Goal: Task Accomplishment & Management: Manage account settings

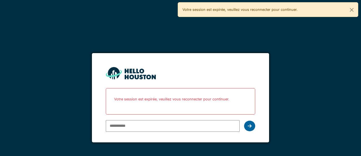
type input "**********"
click at [251, 124] on icon at bounding box center [250, 126] width 4 height 4
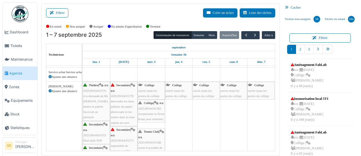
click at [122, 96] on span "2025/09/64/01578" at bounding box center [122, 95] width 23 height 3
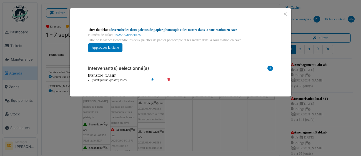
click at [176, 30] on link "descendre les deux palettes de papier photocopie et les mettre dans la sous sta…" at bounding box center [174, 30] width 127 height 4
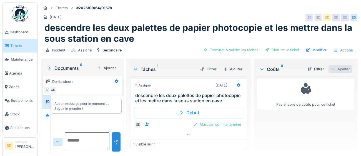
click at [349, 72] on div "Ajouter" at bounding box center [341, 68] width 24 height 7
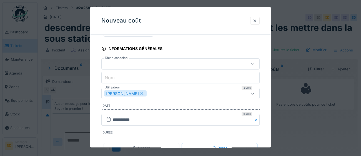
scroll to position [34, 0]
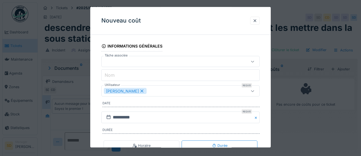
click at [182, 90] on div "[PERSON_NAME]" at bounding box center [171, 91] width 134 height 6
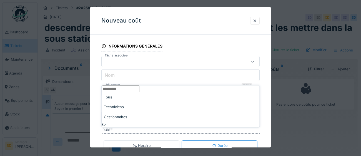
scroll to position [48, 0]
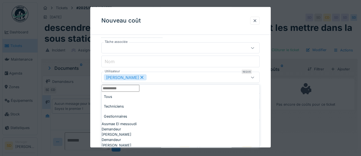
click at [142, 107] on div "Techniciens" at bounding box center [181, 106] width 158 height 10
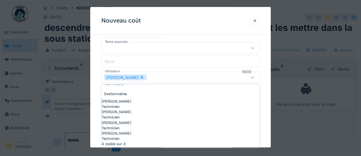
scroll to position [42, 0]
click at [140, 130] on div "[PERSON_NAME]" at bounding box center [181, 132] width 158 height 5
type input "*********"
click at [263, 95] on div "**********" at bounding box center [180, 90] width 181 height 198
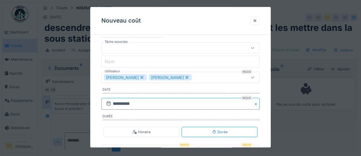
click at [147, 105] on input "**********" at bounding box center [180, 104] width 158 height 12
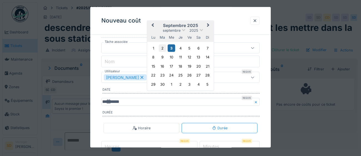
click at [163, 52] on div "2" at bounding box center [162, 47] width 7 height 7
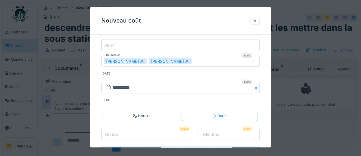
scroll to position [78, 0]
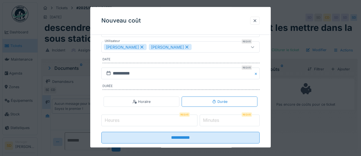
click at [140, 122] on input "Heures" at bounding box center [149, 121] width 96 height 12
type input "*"
click at [213, 118] on label "Minutes" at bounding box center [211, 120] width 18 height 7
click at [213, 118] on input "*" at bounding box center [230, 121] width 60 height 12
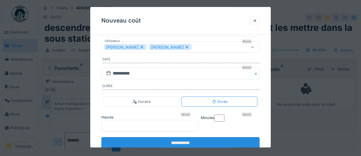
type input "**"
click at [188, 142] on input "**********" at bounding box center [180, 143] width 158 height 12
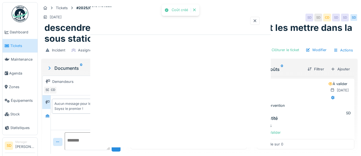
scroll to position [0, 0]
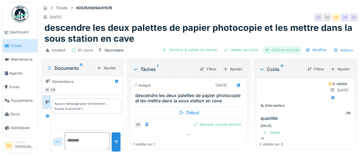
click at [279, 49] on div "Clôturer le ticket" at bounding box center [282, 49] width 39 height 7
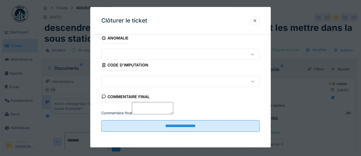
scroll to position [24, 0]
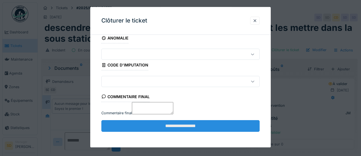
click at [186, 129] on input "**********" at bounding box center [180, 126] width 158 height 12
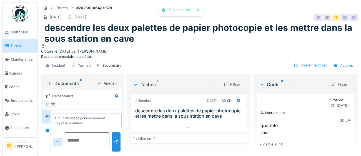
scroll to position [5, 0]
click at [17, 73] on span "Agenda" at bounding box center [22, 73] width 26 height 5
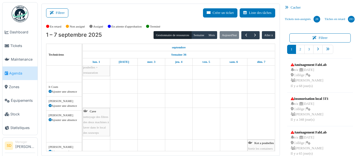
scroll to position [154, 0]
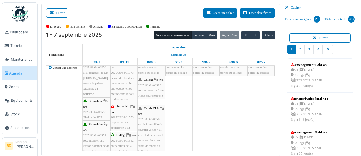
click at [127, 119] on div "Secondaire | n/a 2025/09/64/01573 impossible de projeter en 5T2" at bounding box center [124, 117] width 26 height 27
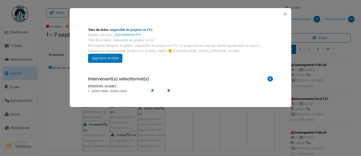
click at [147, 31] on link "impossible de projeter en 5T2" at bounding box center [132, 30] width 42 height 4
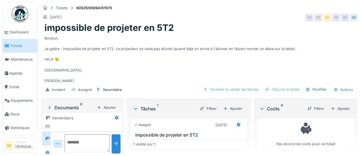
scroll to position [22, 0]
click at [350, 110] on div "Ajouter" at bounding box center [341, 108] width 24 height 7
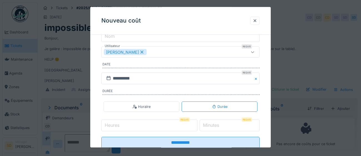
scroll to position [75, 0]
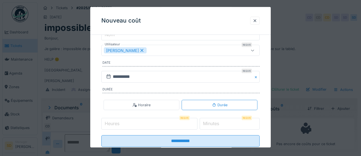
click at [175, 51] on div "[PERSON_NAME]" at bounding box center [171, 50] width 134 height 6
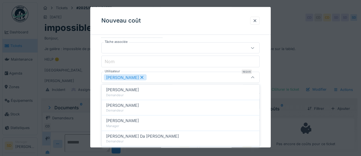
scroll to position [242, 0]
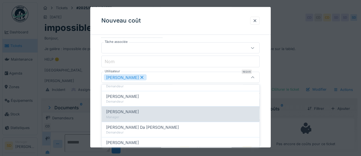
click at [130, 106] on div "[PERSON_NAME] Manager" at bounding box center [181, 113] width 158 height 15
type input "*********"
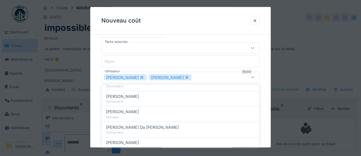
click at [266, 93] on div "**********" at bounding box center [180, 90] width 181 height 198
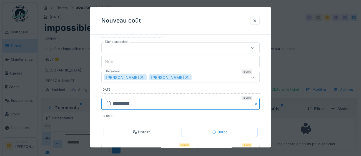
click at [146, 105] on input "**********" at bounding box center [180, 104] width 158 height 12
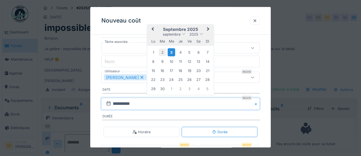
click at [164, 51] on div "2" at bounding box center [162, 52] width 7 height 7
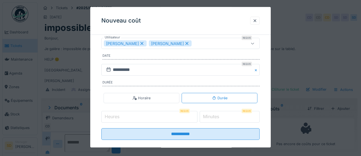
scroll to position [89, 0]
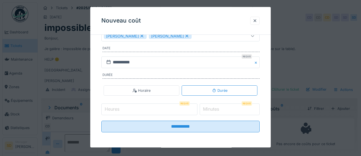
click at [141, 107] on input "Heures" at bounding box center [149, 110] width 96 height 12
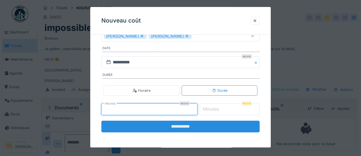
type input "*"
click at [173, 129] on input "**********" at bounding box center [180, 127] width 158 height 12
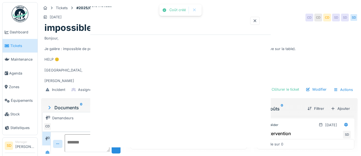
scroll to position [0, 0]
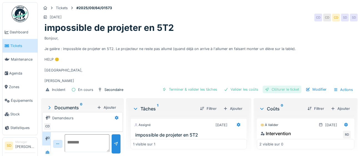
click at [289, 90] on div "Clôturer le ticket" at bounding box center [282, 89] width 39 height 7
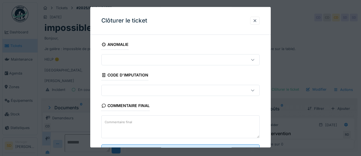
scroll to position [24, 0]
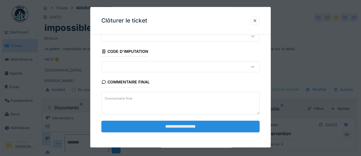
click at [181, 127] on input "**********" at bounding box center [180, 127] width 158 height 12
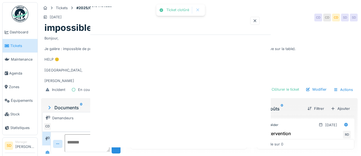
scroll to position [0, 0]
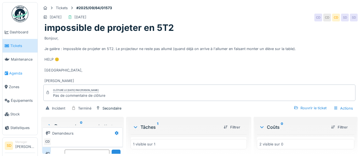
click at [17, 73] on span "Agenda" at bounding box center [22, 73] width 26 height 5
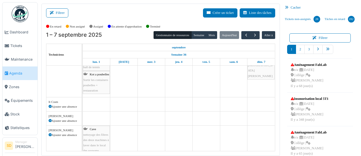
scroll to position [153, 0]
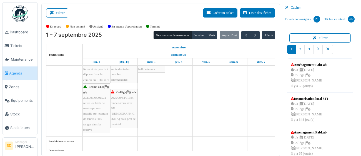
click at [126, 105] on div "Collège | n/a 2025/09/64/01584 rendez-vous avec BD chrétienne pour prêt de maté…" at bounding box center [124, 107] width 26 height 37
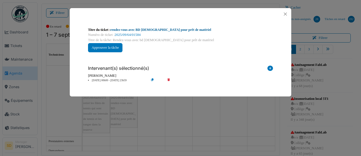
click at [176, 30] on link "rendez-vous avec BD chrétienne pour prêt de matériel" at bounding box center [161, 30] width 101 height 4
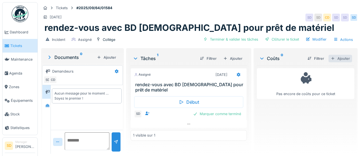
click at [346, 59] on div "Ajouter" at bounding box center [341, 58] width 24 height 7
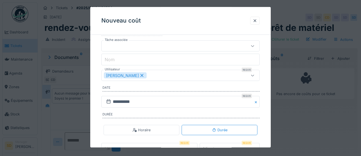
scroll to position [59, 0]
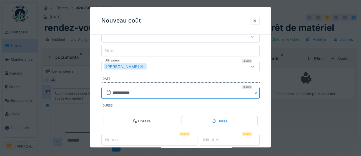
click at [159, 94] on input "**********" at bounding box center [180, 93] width 158 height 12
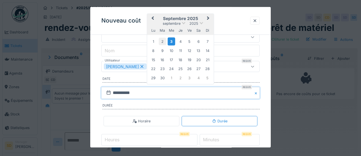
click at [164, 40] on div "2" at bounding box center [162, 41] width 7 height 7
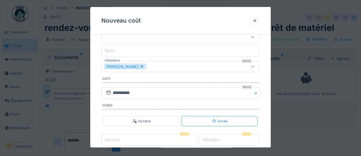
click at [171, 66] on div "[PERSON_NAME]" at bounding box center [171, 67] width 134 height 6
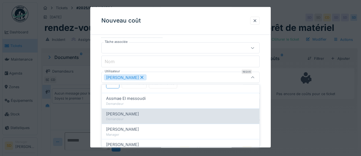
scroll to position [33, 0]
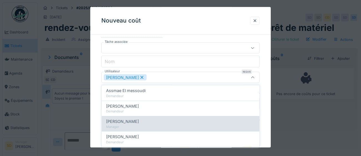
click at [150, 122] on div "[PERSON_NAME]" at bounding box center [180, 121] width 149 height 6
type input "*********"
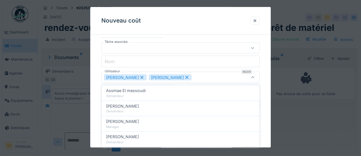
click at [267, 101] on div "**********" at bounding box center [180, 90] width 181 height 198
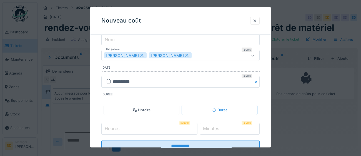
scroll to position [89, 0]
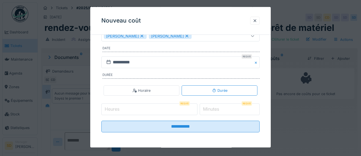
click at [144, 111] on input "Heures" at bounding box center [149, 110] width 96 height 12
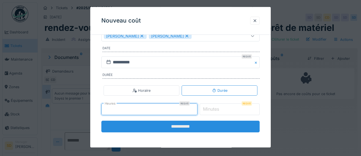
type input "*"
click at [174, 129] on input "**********" at bounding box center [180, 127] width 158 height 12
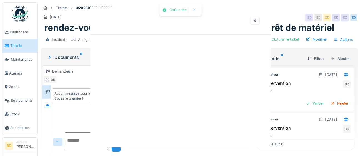
scroll to position [0, 0]
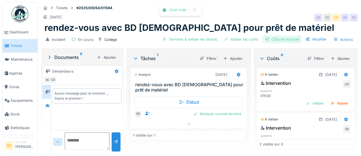
click at [278, 37] on div "Clôturer le ticket" at bounding box center [282, 39] width 39 height 7
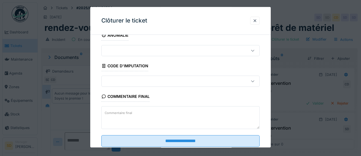
scroll to position [24, 0]
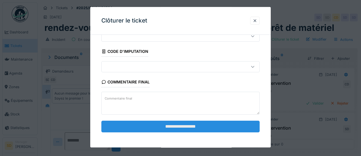
click at [185, 128] on input "**********" at bounding box center [180, 127] width 158 height 12
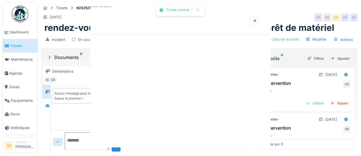
scroll to position [0, 0]
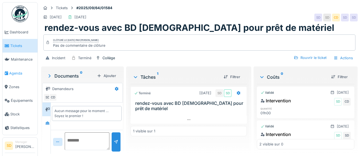
click at [13, 74] on span "Agenda" at bounding box center [22, 73] width 26 height 5
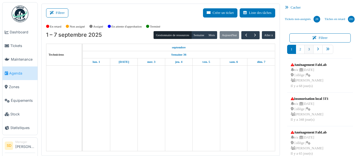
click at [308, 48] on link "3" at bounding box center [308, 49] width 9 height 9
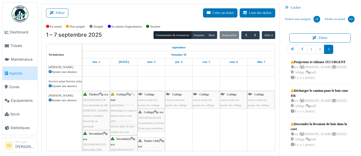
drag, startPoint x: 301, startPoint y: 101, endPoint x: 111, endPoint y: 110, distance: 191.0
click at [126, 108] on div "Filtrer Créer un ticket Liste des tâches Afficher les tâches non assignées *** …" at bounding box center [200, 80] width 322 height 152
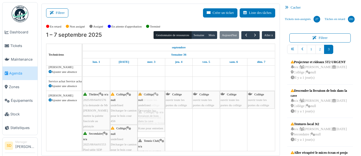
drag, startPoint x: 319, startPoint y: 102, endPoint x: 146, endPoint y: 123, distance: 173.7
click at [146, 123] on div "Filtrer Créer un ticket Liste des tâches Afficher les tâches non assignées *** …" at bounding box center [200, 80] width 322 height 152
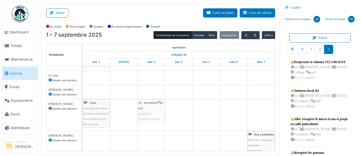
drag, startPoint x: 312, startPoint y: 104, endPoint x: 161, endPoint y: 108, distance: 151.4
click at [161, 108] on div "Filtrer Créer un ticket Liste des tâches Afficher les tâches non assignées *** …" at bounding box center [200, 80] width 322 height 152
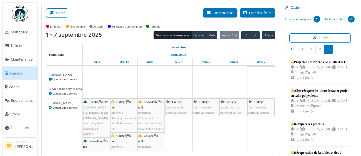
drag, startPoint x: 317, startPoint y: 98, endPoint x: 158, endPoint y: 113, distance: 159.6
click at [158, 113] on div "Filtrer Créer un ticket Liste des tâches Afficher les tâches non assignées *** …" at bounding box center [200, 80] width 322 height 152
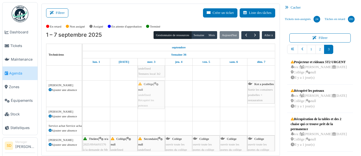
drag, startPoint x: 302, startPoint y: 102, endPoint x: 152, endPoint y: 92, distance: 150.6
click at [152, 92] on div "Filtrer Créer un ticket Liste des tâches Afficher les tâches non assignées *** …" at bounding box center [200, 80] width 322 height 152
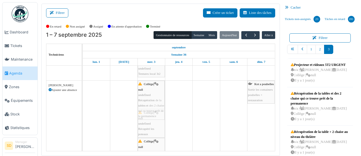
drag, startPoint x: 316, startPoint y: 101, endPoint x: 160, endPoint y: 107, distance: 156.4
click at [160, 107] on div "Filtrer Créer un ticket Liste des tâches Afficher les tâches non assignées *** …" at bounding box center [200, 80] width 322 height 152
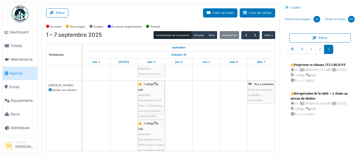
drag, startPoint x: 306, startPoint y: 108, endPoint x: 154, endPoint y: 108, distance: 151.6
click at [154, 109] on div "Filtrer Créer un ticket Liste des tâches Afficher les tâches non assignées *** …" at bounding box center [200, 80] width 322 height 152
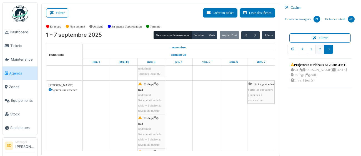
click at [321, 52] on link "2" at bounding box center [319, 49] width 9 height 9
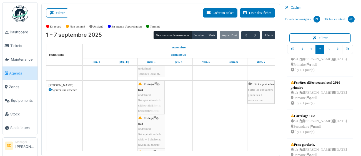
drag, startPoint x: 307, startPoint y: 89, endPoint x: 147, endPoint y: 93, distance: 160.8
click at [147, 93] on div "Filtrer Créer un ticket Liste des tâches Afficher les tâches non assignées *** …" at bounding box center [200, 80] width 322 height 152
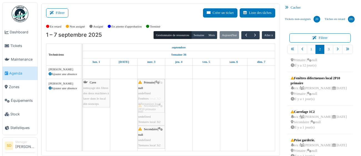
drag, startPoint x: 306, startPoint y: 93, endPoint x: 151, endPoint y: 92, distance: 154.7
click at [150, 93] on div "Filtrer Créer un ticket Liste des tâches Afficher les tâches non assignées *** …" at bounding box center [200, 80] width 322 height 152
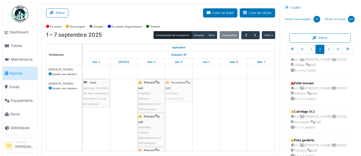
drag, startPoint x: 309, startPoint y: 103, endPoint x: 189, endPoint y: 95, distance: 120.8
click at [184, 91] on div "Filtrer Créer un ticket Liste des tâches Afficher les tâches non assignées *** …" at bounding box center [200, 80] width 322 height 152
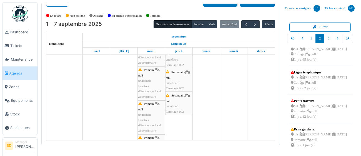
scroll to position [334, 0]
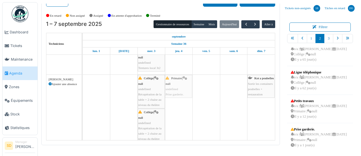
drag, startPoint x: 302, startPoint y: 128, endPoint x: 176, endPoint y: 90, distance: 131.7
click at [176, 90] on div "Filtrer Créer un ticket Liste des tâches Afficher les tâches non assignées *** …" at bounding box center [200, 69] width 322 height 152
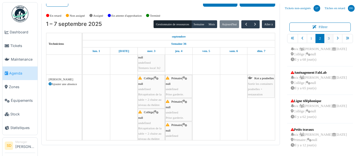
click at [329, 42] on link "3" at bounding box center [328, 38] width 9 height 9
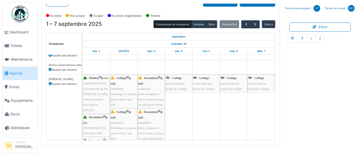
click at [123, 91] on div "Collège | null undefined Décharger le camion pour le bois cour 456" at bounding box center [124, 91] width 26 height 32
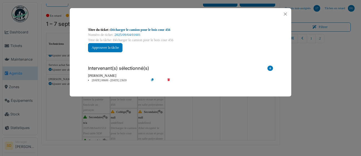
click at [143, 31] on link "Décharger le camion pour le bois cour 456" at bounding box center [141, 30] width 60 height 4
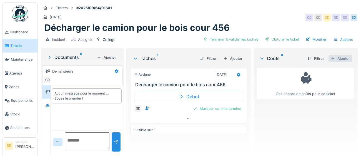
click at [347, 59] on div "Ajouter" at bounding box center [341, 58] width 24 height 7
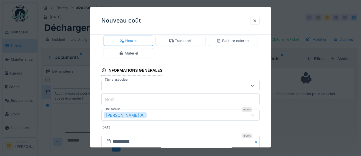
scroll to position [25, 0]
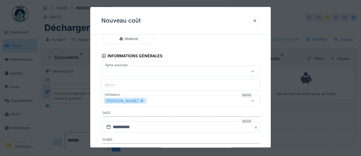
click at [188, 102] on div "[PERSON_NAME]" at bounding box center [171, 101] width 134 height 6
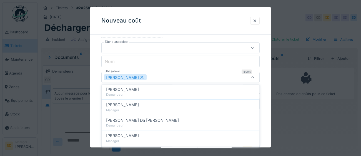
scroll to position [250, 0]
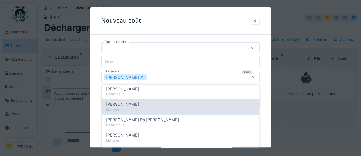
click at [134, 105] on span "[PERSON_NAME]" at bounding box center [122, 104] width 33 height 6
type input "*********"
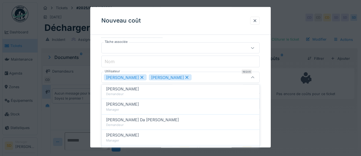
click at [268, 113] on div "**********" at bounding box center [180, 90] width 181 height 198
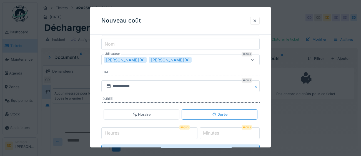
scroll to position [75, 0]
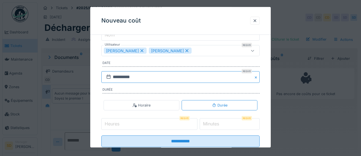
click at [146, 79] on input "**********" at bounding box center [180, 77] width 158 height 12
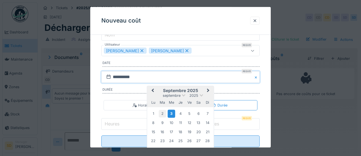
click at [165, 114] on div "2" at bounding box center [162, 113] width 7 height 7
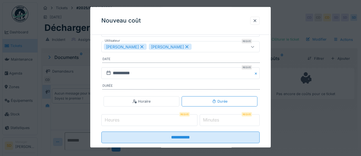
scroll to position [89, 0]
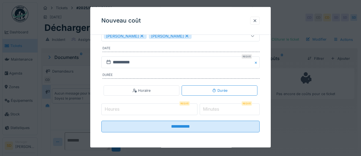
click at [151, 109] on input "Heures" at bounding box center [149, 110] width 96 height 12
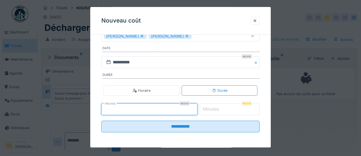
type input "*"
click at [217, 111] on label "Minutes" at bounding box center [211, 109] width 18 height 7
click at [217, 111] on input "*" at bounding box center [230, 110] width 60 height 12
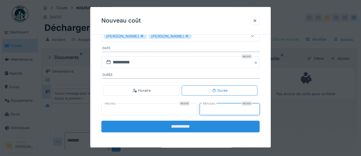
type input "**"
click at [194, 126] on input "**********" at bounding box center [180, 127] width 158 height 12
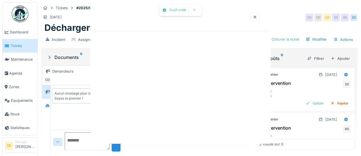
scroll to position [0, 0]
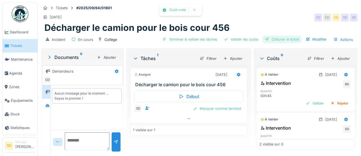
click at [279, 40] on div "Clôturer le ticket" at bounding box center [282, 39] width 39 height 7
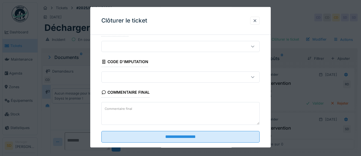
scroll to position [19, 0]
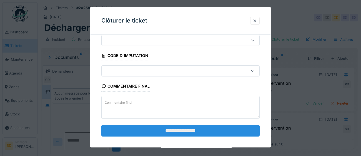
click at [208, 132] on input "**********" at bounding box center [180, 131] width 158 height 12
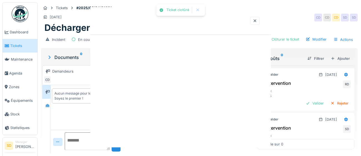
scroll to position [0, 0]
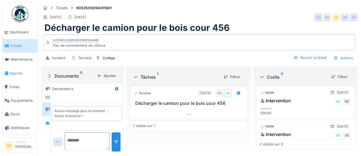
click at [14, 74] on span "Agenda" at bounding box center [22, 73] width 26 height 5
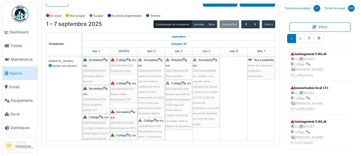
scroll to position [471, 0]
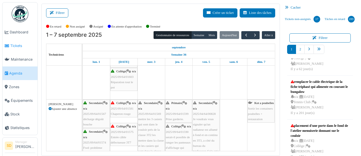
click at [15, 44] on span "Tickets" at bounding box center [22, 45] width 25 height 5
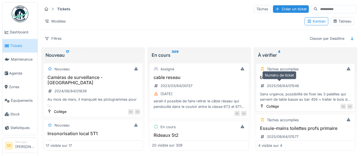
click at [281, 87] on div "2025/08/64/01546" at bounding box center [283, 85] width 32 height 5
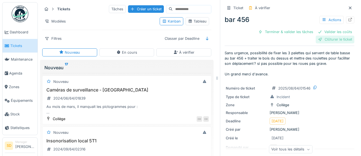
click at [338, 41] on div "Clôturer le ticket" at bounding box center [335, 39] width 39 height 7
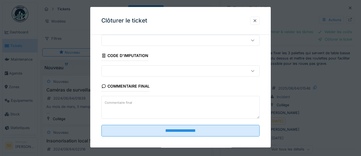
scroll to position [24, 0]
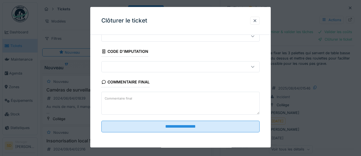
click at [222, 134] on fieldset "**********" at bounding box center [180, 76] width 158 height 121
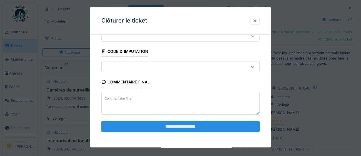
click at [230, 126] on input "**********" at bounding box center [180, 127] width 158 height 12
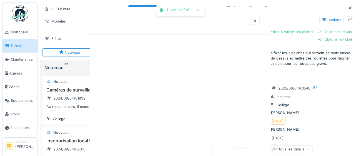
scroll to position [0, 0]
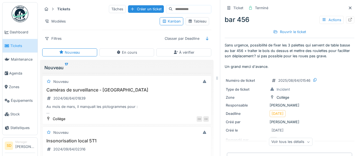
click at [17, 46] on span "Tickets" at bounding box center [22, 45] width 25 height 5
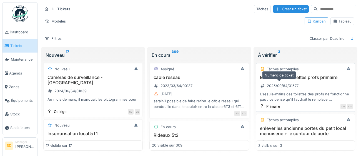
click at [289, 82] on div "2025/09/64/01577" at bounding box center [279, 85] width 42 height 7
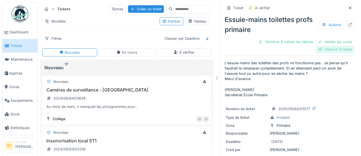
click at [334, 50] on div "Clôturer le ticket" at bounding box center [335, 49] width 39 height 7
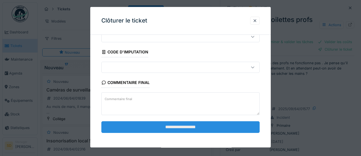
scroll to position [24, 0]
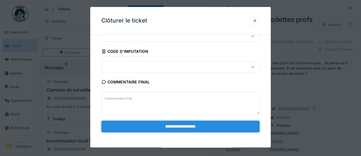
click at [192, 124] on input "**********" at bounding box center [180, 127] width 158 height 12
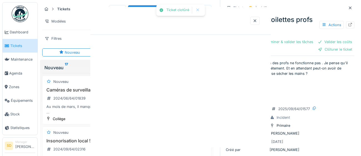
scroll to position [0, 0]
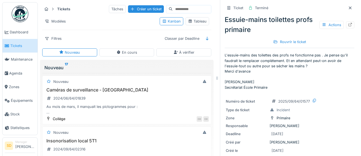
click at [19, 46] on span "Tickets" at bounding box center [22, 45] width 25 height 5
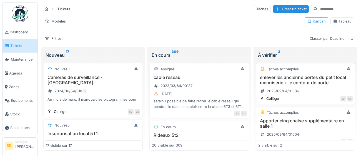
click at [306, 82] on h3 "enlever les ancienne portes du petit local menuiserie + le contour de porte" at bounding box center [305, 80] width 94 height 11
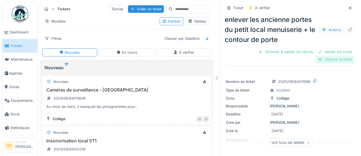
click at [340, 60] on div "Clôturer le ticket" at bounding box center [335, 59] width 39 height 7
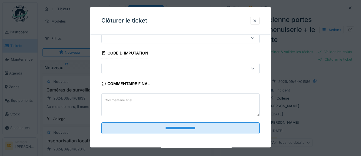
scroll to position [24, 0]
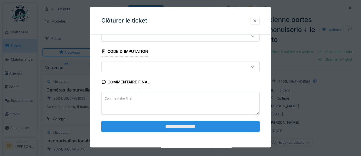
click at [186, 125] on input "**********" at bounding box center [180, 127] width 158 height 12
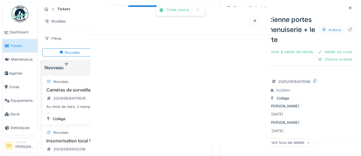
scroll to position [0, 0]
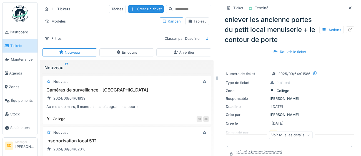
click at [13, 45] on span "Tickets" at bounding box center [22, 45] width 25 height 5
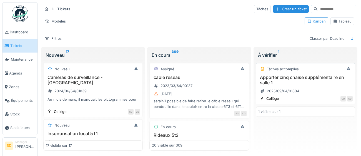
click at [301, 79] on h3 "Apporter cinq chaise supplémentaire en salle 1" at bounding box center [305, 80] width 94 height 11
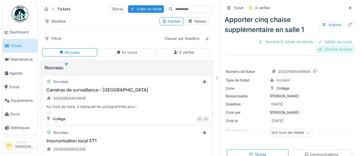
click at [335, 51] on div "Clôturer le ticket" at bounding box center [335, 49] width 39 height 7
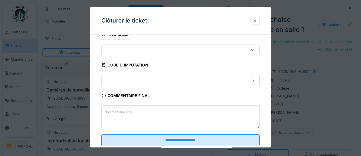
scroll to position [24, 0]
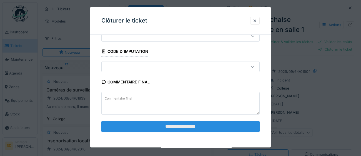
click at [202, 126] on input "**********" at bounding box center [180, 127] width 158 height 12
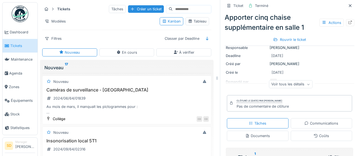
scroll to position [42, 0]
click at [15, 45] on span "Tickets" at bounding box center [22, 45] width 25 height 5
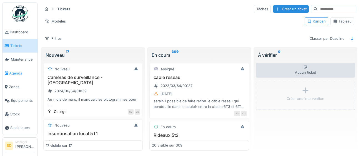
click at [17, 74] on span "Agenda" at bounding box center [22, 73] width 26 height 5
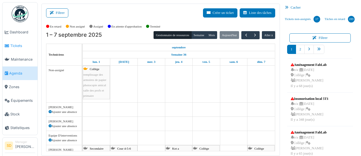
click at [20, 45] on span "Tickets" at bounding box center [22, 45] width 25 height 5
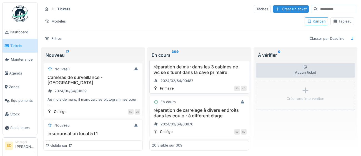
scroll to position [235, 0]
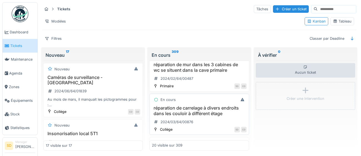
click at [200, 110] on h3 "réparation de carrelage à divers endroits dans les couloir à diffèrent étage" at bounding box center [199, 110] width 94 height 11
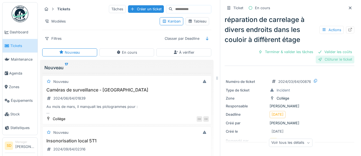
click at [342, 61] on div "Clôturer le ticket" at bounding box center [335, 59] width 39 height 7
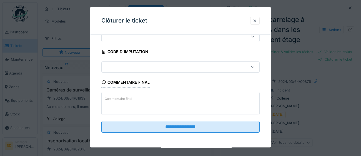
scroll to position [24, 0]
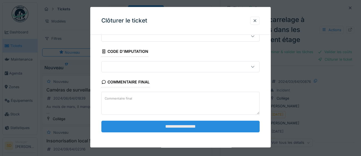
click at [203, 126] on input "**********" at bounding box center [180, 127] width 158 height 12
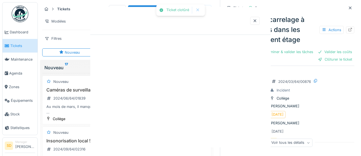
scroll to position [0, 0]
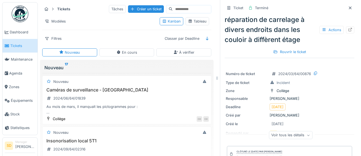
click at [16, 44] on span "Tickets" at bounding box center [22, 45] width 25 height 5
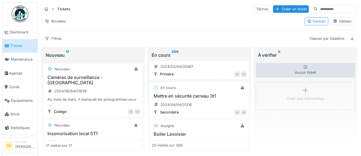
scroll to position [247, 0]
click at [199, 97] on h3 "Mettre en sécurité carreau 3t1" at bounding box center [199, 95] width 94 height 5
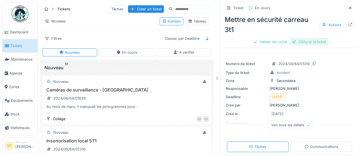
click at [309, 45] on div "Clôturer le ticket" at bounding box center [309, 41] width 39 height 7
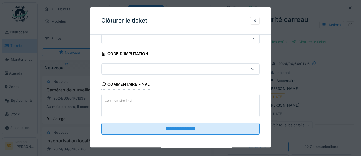
scroll to position [24, 0]
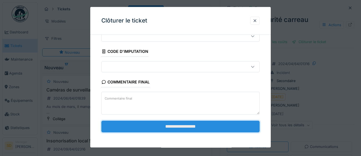
click at [198, 125] on input "**********" at bounding box center [180, 127] width 158 height 12
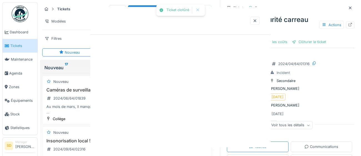
scroll to position [0, 0]
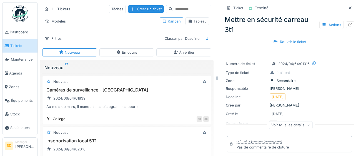
click at [19, 46] on span "Tickets" at bounding box center [22, 45] width 25 height 5
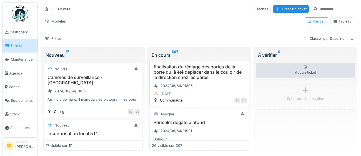
scroll to position [343, 0]
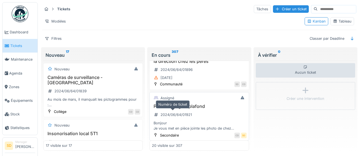
click at [189, 110] on div "2024/06/64/01921" at bounding box center [173, 114] width 42 height 9
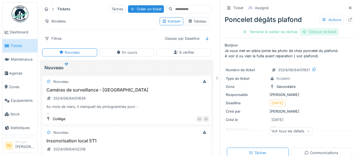
click at [333, 30] on div "Clôturer le ticket" at bounding box center [319, 31] width 39 height 7
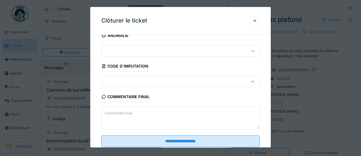
scroll to position [24, 0]
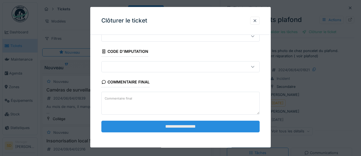
click at [163, 128] on input "**********" at bounding box center [180, 127] width 158 height 12
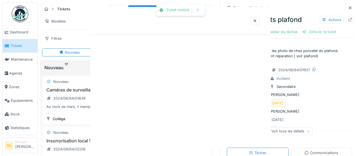
scroll to position [0, 0]
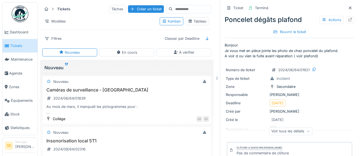
click at [23, 46] on span "Tickets" at bounding box center [22, 45] width 25 height 5
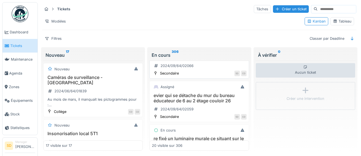
scroll to position [557, 0]
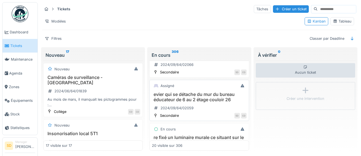
click at [211, 96] on h3 "evier qui se détache du mur du bureau éducateur de 6 au 2 étage couloir 26" at bounding box center [199, 97] width 94 height 11
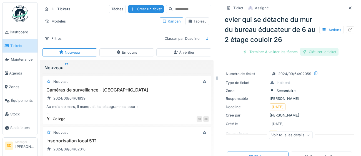
click at [317, 53] on div "Clôturer le ticket" at bounding box center [319, 51] width 39 height 7
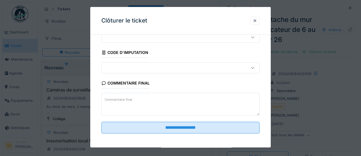
scroll to position [24, 0]
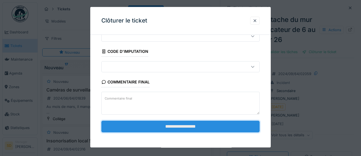
click at [202, 127] on input "**********" at bounding box center [180, 127] width 158 height 12
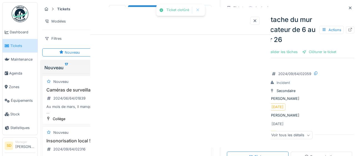
scroll to position [0, 0]
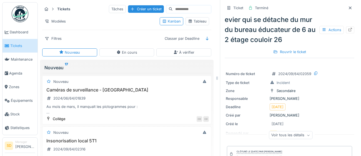
click at [13, 45] on span "Tickets" at bounding box center [22, 45] width 25 height 5
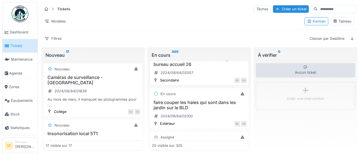
scroll to position [612, 0]
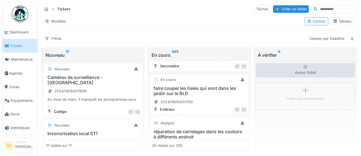
click at [186, 91] on h3 "faire couper les haies qui sont dans les jardin sur le BLD" at bounding box center [199, 91] width 94 height 11
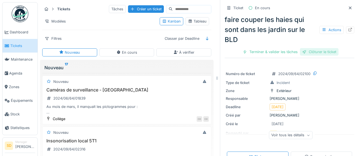
click at [324, 51] on div "Clôturer le ticket" at bounding box center [319, 51] width 39 height 7
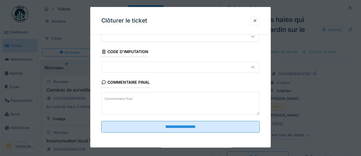
scroll to position [24, 0]
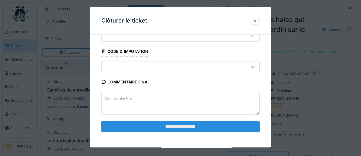
click at [199, 126] on input "**********" at bounding box center [180, 127] width 158 height 12
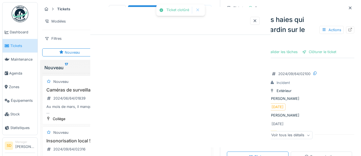
scroll to position [0, 0]
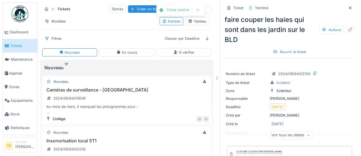
click at [18, 45] on span "Tickets" at bounding box center [22, 45] width 25 height 5
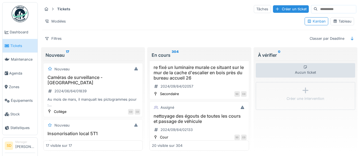
scroll to position [593, 0]
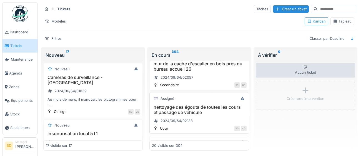
click at [197, 111] on h3 "nettoyage des égouts de toutes les cours et passage de véhicule" at bounding box center [199, 109] width 94 height 11
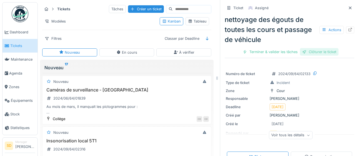
click at [313, 49] on div "Clôturer le ticket" at bounding box center [319, 51] width 39 height 7
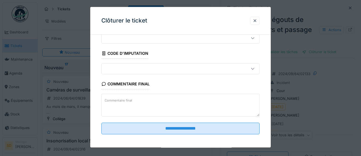
scroll to position [24, 0]
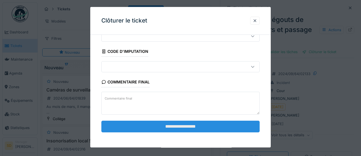
click at [177, 127] on input "**********" at bounding box center [180, 127] width 158 height 12
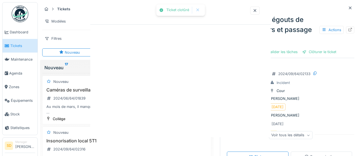
scroll to position [0, 0]
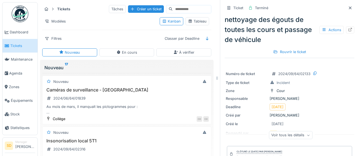
click at [13, 44] on span "Tickets" at bounding box center [22, 45] width 25 height 5
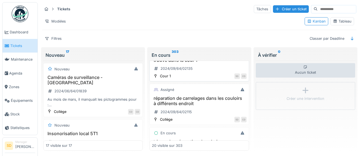
scroll to position [645, 0]
click at [179, 104] on h3 "réparation de carrelages dans les couloirs à différents endroit" at bounding box center [199, 100] width 94 height 11
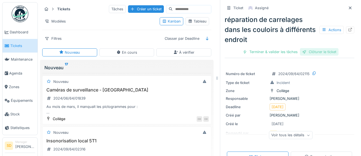
click at [325, 52] on div "Clôturer le ticket" at bounding box center [319, 51] width 39 height 7
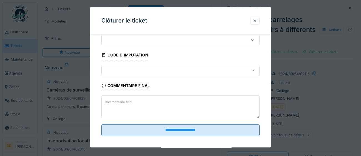
scroll to position [24, 0]
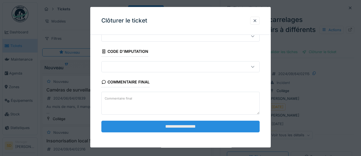
click at [204, 126] on input "**********" at bounding box center [180, 127] width 158 height 12
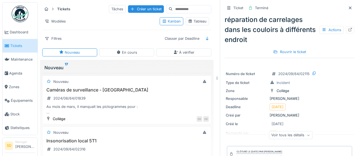
click at [15, 47] on span "Tickets" at bounding box center [22, 45] width 25 height 5
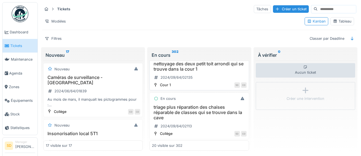
scroll to position [638, 0]
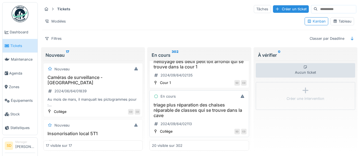
click at [198, 108] on h3 "triage plus réparation des chaises réparable de classes qui se trouve dans la c…" at bounding box center [199, 110] width 94 height 16
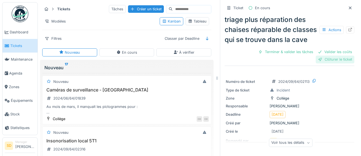
click at [329, 60] on div "Clôturer le ticket" at bounding box center [335, 59] width 39 height 7
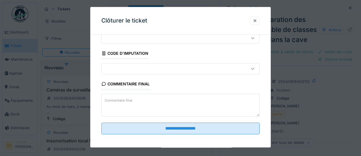
scroll to position [24, 0]
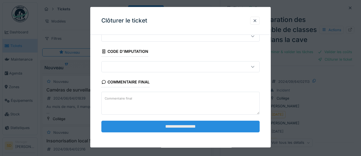
click at [214, 128] on input "**********" at bounding box center [180, 127] width 158 height 12
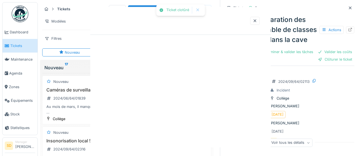
scroll to position [0, 0]
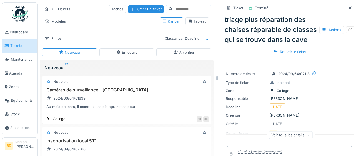
click at [16, 46] on span "Tickets" at bounding box center [22, 45] width 25 height 5
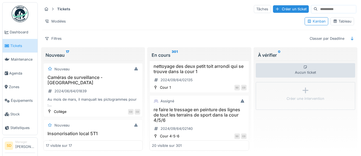
scroll to position [634, 0]
click at [216, 114] on h3 "re faire le tressage en peinture des lignes de tout les terrains de sport dans …" at bounding box center [199, 114] width 94 height 16
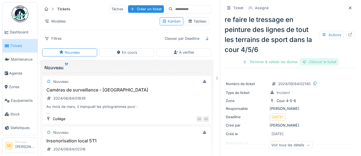
click at [328, 61] on div "Clôturer le ticket" at bounding box center [319, 61] width 39 height 7
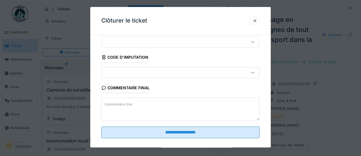
scroll to position [24, 0]
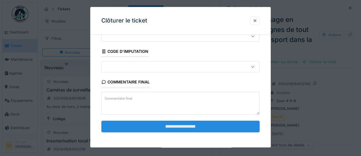
click at [172, 124] on input "**********" at bounding box center [180, 127] width 158 height 12
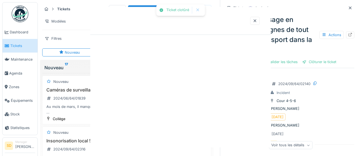
scroll to position [0, 0]
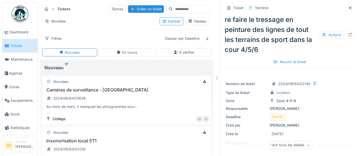
click at [15, 46] on span "Tickets" at bounding box center [22, 45] width 25 height 5
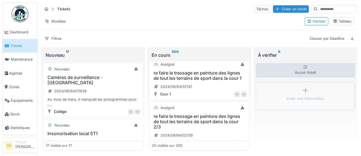
scroll to position [672, 0]
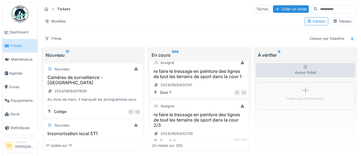
click at [216, 76] on h3 "re faire le tressage en peinture des lignes de tout les terrains de sport dans …" at bounding box center [199, 74] width 94 height 11
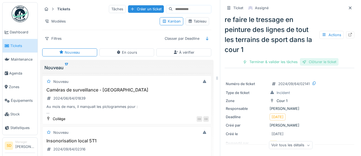
click at [316, 61] on div "Clôturer le ticket" at bounding box center [319, 61] width 39 height 7
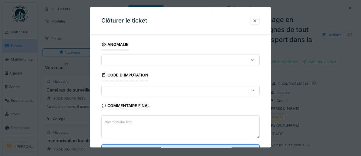
scroll to position [24, 0]
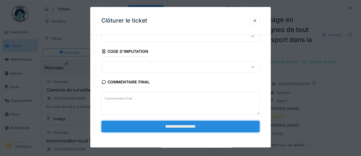
click at [190, 126] on input "**********" at bounding box center [180, 127] width 158 height 12
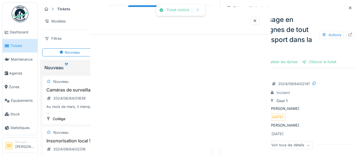
scroll to position [0, 0]
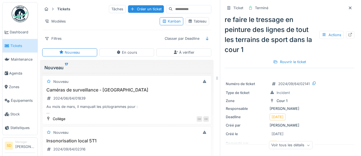
click at [17, 47] on span "Tickets" at bounding box center [22, 45] width 25 height 5
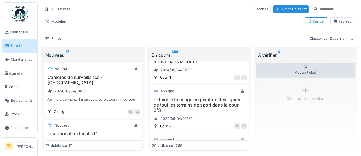
scroll to position [647, 0]
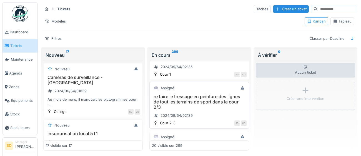
click at [221, 104] on h3 "re faire le tressage en peinture des lignes de tout les terrains de sport dans …" at bounding box center [199, 102] width 94 height 16
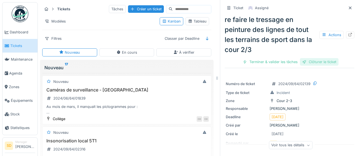
click at [331, 64] on div "Clôturer le ticket" at bounding box center [319, 61] width 39 height 7
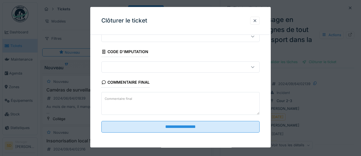
scroll to position [24, 0]
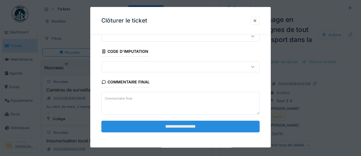
click at [235, 124] on input "**********" at bounding box center [180, 127] width 158 height 12
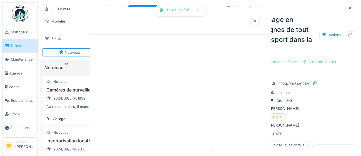
scroll to position [0, 0]
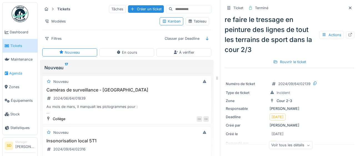
click at [17, 73] on span "Agenda" at bounding box center [22, 73] width 26 height 5
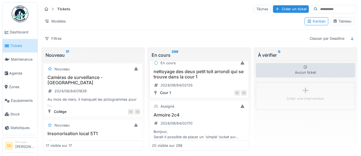
scroll to position [645, 0]
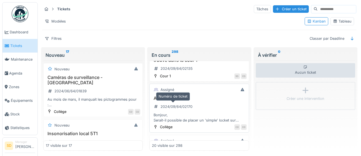
click at [172, 108] on div "2024/09/64/02170" at bounding box center [177, 106] width 32 height 5
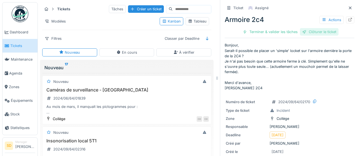
click at [314, 34] on div "Clôturer le ticket" at bounding box center [319, 31] width 39 height 7
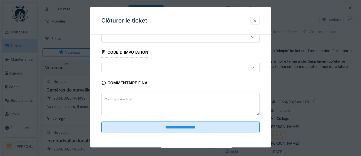
scroll to position [24, 0]
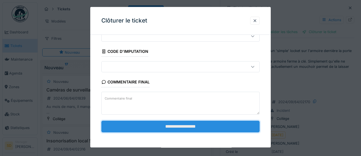
click at [190, 126] on input "**********" at bounding box center [180, 127] width 158 height 12
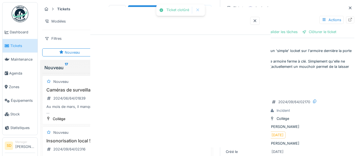
scroll to position [0, 0]
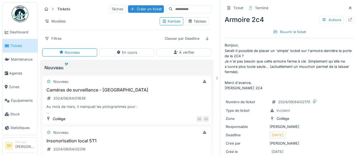
click at [32, 48] on span "Tickets" at bounding box center [22, 45] width 25 height 5
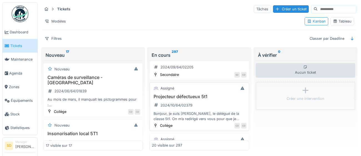
scroll to position [740, 0]
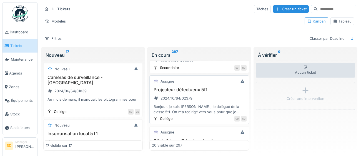
click at [173, 91] on h3 "Projecteur défectueux 5t1" at bounding box center [199, 89] width 94 height 5
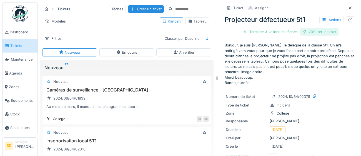
click at [328, 32] on div "Clôturer le ticket" at bounding box center [319, 31] width 39 height 7
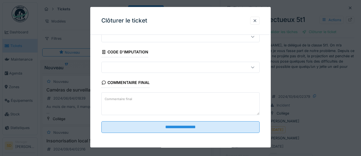
scroll to position [24, 0]
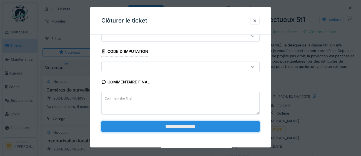
click at [196, 126] on input "**********" at bounding box center [180, 127] width 158 height 12
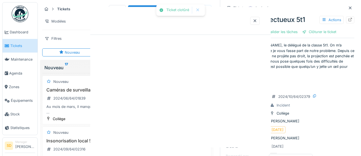
scroll to position [0, 0]
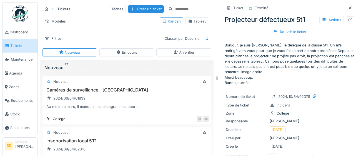
click at [26, 45] on span "Tickets" at bounding box center [22, 45] width 25 height 5
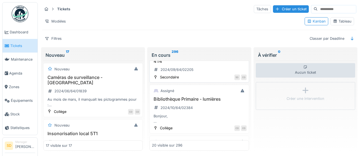
scroll to position [734, 0]
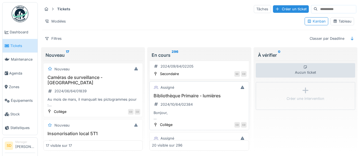
click at [187, 99] on div "Bibliothèque Primaire - lumières 2024/10/64/02384 Bonjour, Un des néons de la b…" at bounding box center [199, 106] width 94 height 27
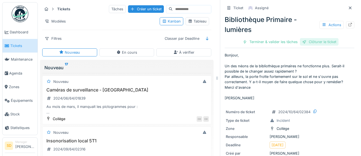
click at [325, 43] on div "Clôturer le ticket" at bounding box center [319, 41] width 39 height 7
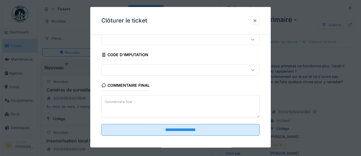
scroll to position [24, 0]
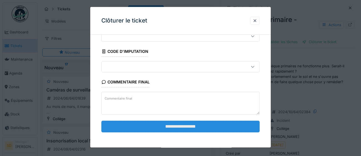
click at [181, 131] on input "**********" at bounding box center [180, 127] width 158 height 12
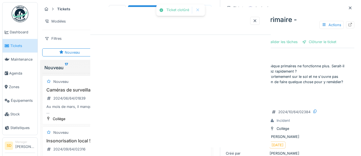
scroll to position [0, 0]
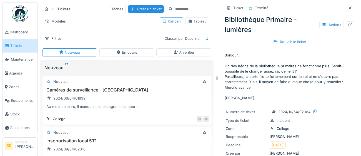
click at [23, 48] on span "Tickets" at bounding box center [22, 45] width 25 height 5
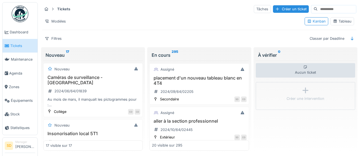
scroll to position [721, 0]
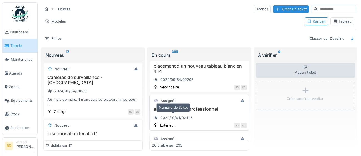
click at [174, 114] on div "2024/10/64/02445" at bounding box center [173, 117] width 43 height 9
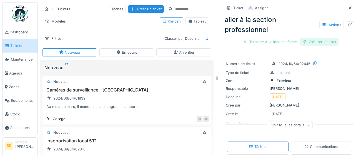
click at [316, 41] on div "Clôturer le ticket" at bounding box center [319, 41] width 39 height 7
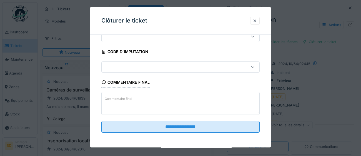
scroll to position [24, 0]
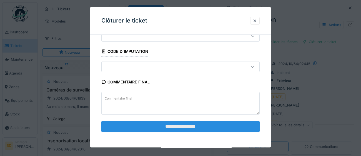
click at [244, 123] on input "**********" at bounding box center [180, 127] width 158 height 12
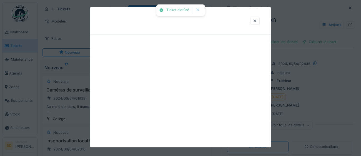
scroll to position [0, 0]
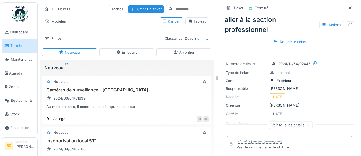
click at [24, 48] on span "Tickets" at bounding box center [22, 45] width 25 height 5
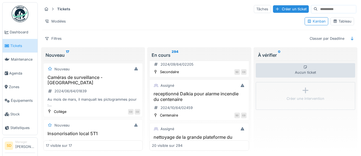
scroll to position [743, 0]
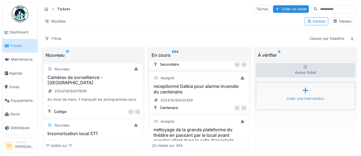
click at [178, 89] on h3 "receptionné Dalkia pour alarme incendie du centenaire" at bounding box center [199, 89] width 94 height 11
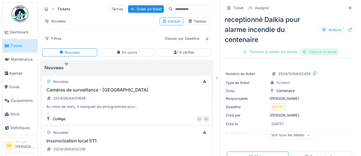
click at [330, 54] on div "Clôturer le ticket" at bounding box center [319, 51] width 39 height 7
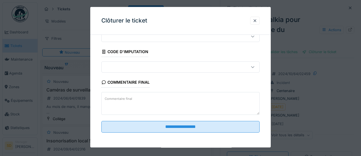
scroll to position [24, 0]
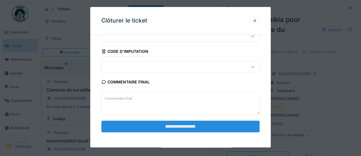
click at [229, 125] on input "**********" at bounding box center [180, 127] width 158 height 12
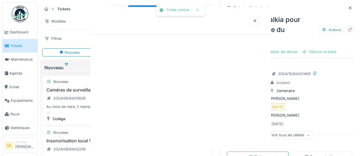
scroll to position [0, 0]
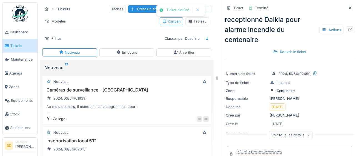
click at [20, 46] on span "Tickets" at bounding box center [22, 45] width 25 height 5
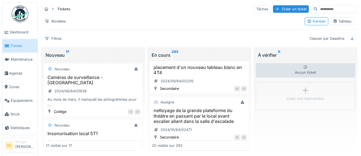
scroll to position [722, 0]
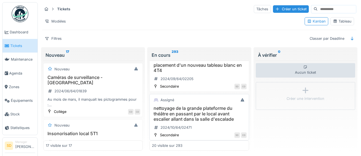
click at [206, 114] on h3 "nettoyage de la grande plateforme du théâtre en passant par le local avant esca…" at bounding box center [199, 114] width 94 height 16
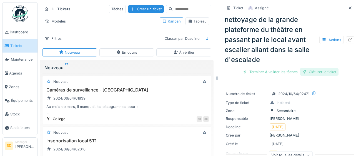
click at [329, 73] on div "Clôturer le ticket" at bounding box center [319, 71] width 39 height 7
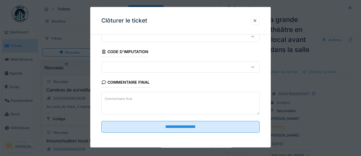
scroll to position [24, 0]
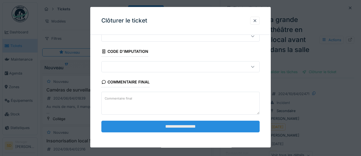
click at [219, 126] on input "**********" at bounding box center [180, 127] width 158 height 12
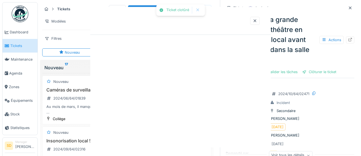
scroll to position [0, 0]
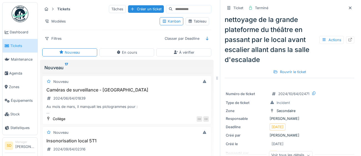
click at [22, 42] on link "Tickets" at bounding box center [19, 46] width 35 height 14
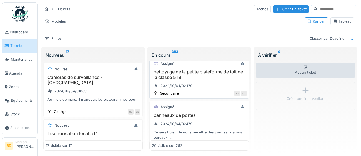
scroll to position [777, 0]
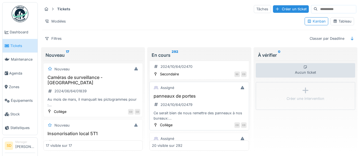
click at [181, 97] on h3 "panneaux de portes" at bounding box center [199, 95] width 94 height 5
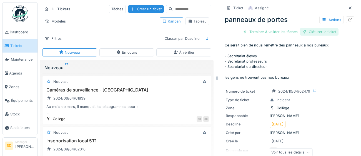
click at [320, 31] on div "Clôturer le ticket" at bounding box center [319, 31] width 39 height 7
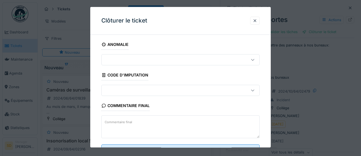
scroll to position [24, 0]
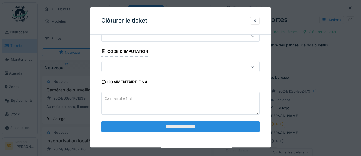
click at [156, 128] on input "**********" at bounding box center [180, 127] width 158 height 12
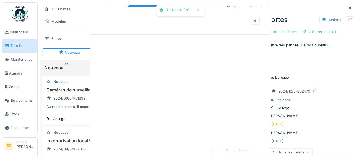
scroll to position [0, 0]
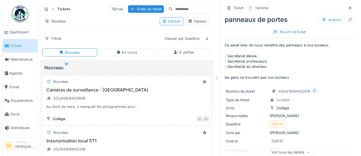
click at [13, 48] on span "Tickets" at bounding box center [22, 45] width 25 height 5
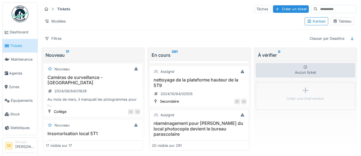
scroll to position [811, 0]
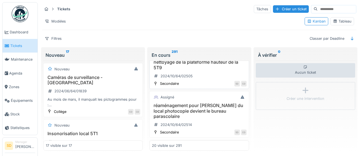
click at [196, 64] on h3 "nettoyage de la plateforme hauteur de la 5T9" at bounding box center [199, 64] width 94 height 11
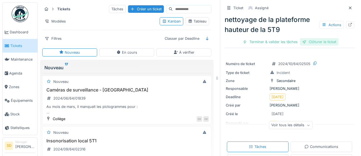
click at [328, 45] on div "Clôturer le ticket" at bounding box center [319, 41] width 39 height 7
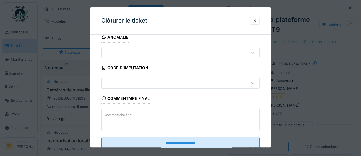
scroll to position [24, 0]
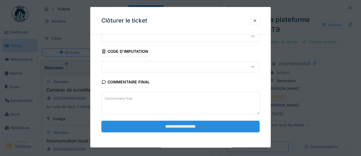
click at [209, 126] on input "**********" at bounding box center [180, 127] width 158 height 12
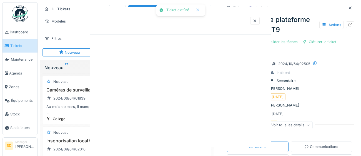
scroll to position [0, 0]
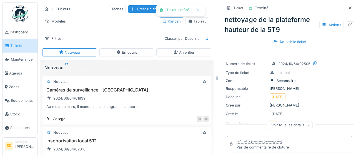
click at [16, 39] on link "Tickets" at bounding box center [19, 46] width 35 height 14
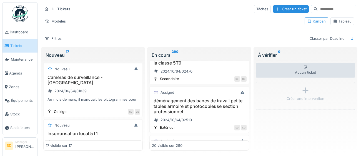
scroll to position [773, 0]
click at [201, 108] on h3 "déménagement des bancs de travail petite tables armoire et photocopieuse sectio…" at bounding box center [199, 106] width 94 height 16
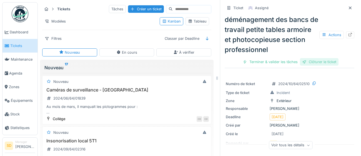
click at [325, 64] on div "Clôturer le ticket" at bounding box center [319, 61] width 39 height 7
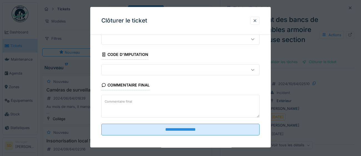
scroll to position [24, 0]
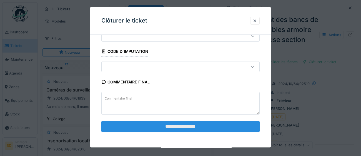
click at [183, 126] on input "**********" at bounding box center [180, 127] width 158 height 12
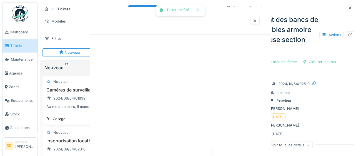
scroll to position [0, 0]
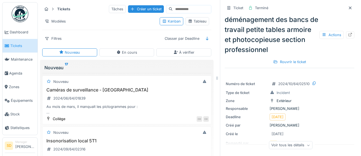
click at [16, 44] on span "Tickets" at bounding box center [22, 45] width 25 height 5
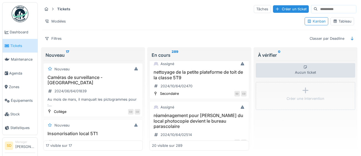
scroll to position [766, 0]
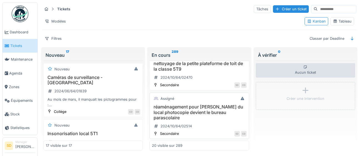
click at [214, 111] on h3 "réaménagement pour florence du local photocopie devient le bureau parascolaire" at bounding box center [199, 112] width 94 height 16
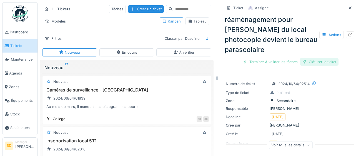
click at [313, 63] on div "Clôturer le ticket" at bounding box center [319, 61] width 39 height 7
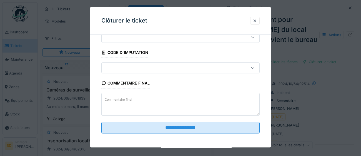
scroll to position [24, 0]
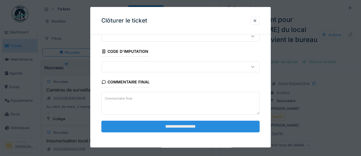
click at [195, 126] on input "**********" at bounding box center [180, 127] width 158 height 12
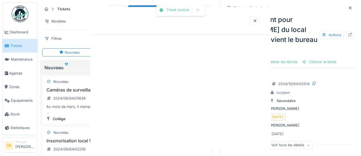
scroll to position [0, 0]
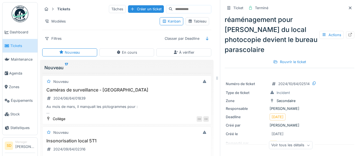
click at [19, 47] on span "Tickets" at bounding box center [22, 45] width 25 height 5
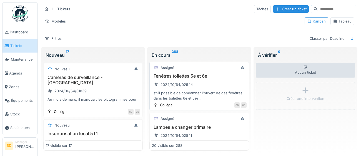
scroll to position [797, 0]
click at [187, 94] on div "st-il possible de condamner l'ouverture des fenêtres dans les toilettes 6e et 5…" at bounding box center [199, 95] width 94 height 11
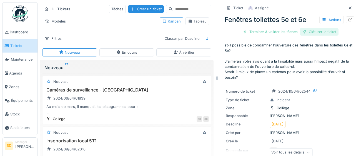
click at [331, 34] on div "Clôturer le ticket" at bounding box center [319, 31] width 39 height 7
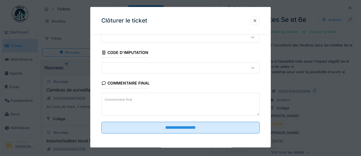
scroll to position [24, 0]
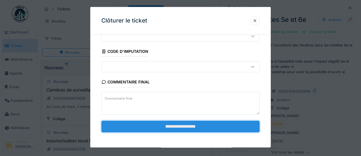
click at [206, 125] on input "**********" at bounding box center [180, 127] width 158 height 12
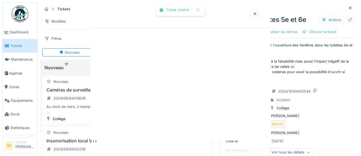
scroll to position [0, 0]
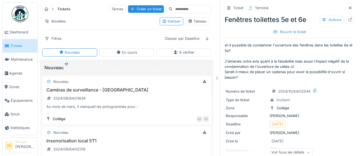
click at [15, 48] on span "Tickets" at bounding box center [22, 45] width 25 height 5
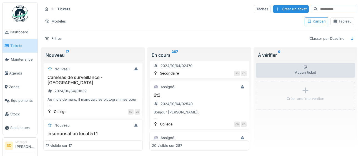
scroll to position [778, 0]
click at [171, 103] on div "2024/10/64/02540" at bounding box center [177, 103] width 32 height 5
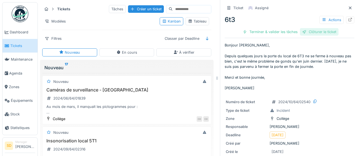
click at [316, 32] on div "Clôturer le ticket" at bounding box center [319, 31] width 39 height 7
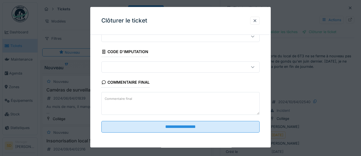
scroll to position [24, 0]
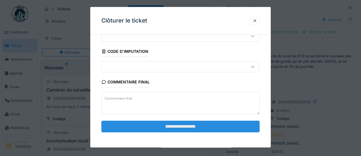
click at [226, 125] on input "**********" at bounding box center [180, 127] width 158 height 12
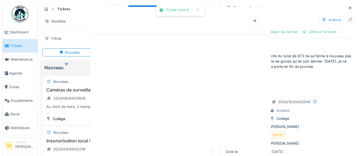
scroll to position [0, 0]
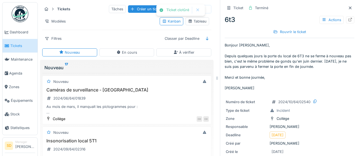
click at [22, 44] on span "Tickets" at bounding box center [22, 45] width 25 height 5
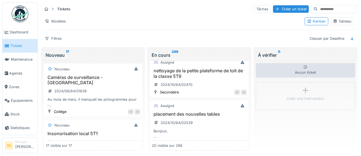
scroll to position [766, 0]
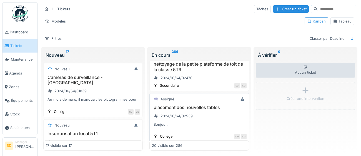
click at [192, 110] on h3 "placement des nouvelles tables" at bounding box center [199, 107] width 94 height 5
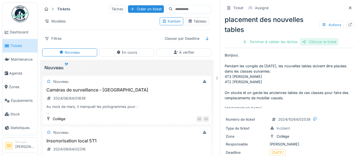
click at [325, 42] on div "Clôturer le ticket" at bounding box center [319, 41] width 39 height 7
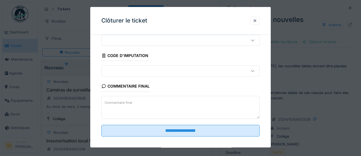
scroll to position [24, 0]
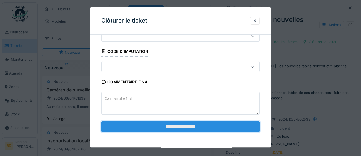
click at [219, 125] on input "**********" at bounding box center [180, 127] width 158 height 12
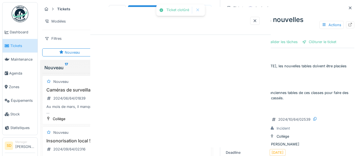
scroll to position [0, 0]
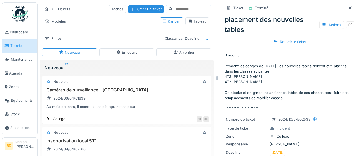
click at [19, 47] on span "Tickets" at bounding box center [22, 45] width 25 height 5
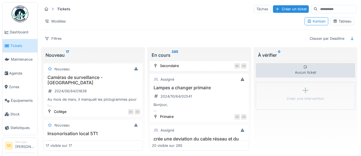
scroll to position [786, 0]
click at [183, 92] on div "2024/10/64/02541" at bounding box center [173, 95] width 42 height 7
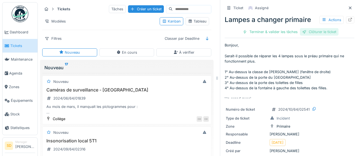
click at [311, 30] on div "Clôturer le ticket" at bounding box center [319, 31] width 39 height 7
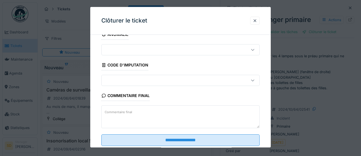
scroll to position [24, 0]
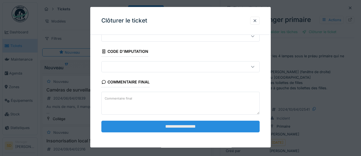
click at [182, 126] on input "**********" at bounding box center [180, 127] width 158 height 12
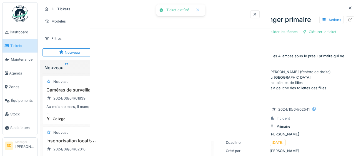
scroll to position [0, 0]
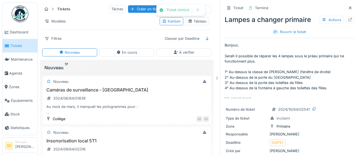
click at [20, 48] on span "Tickets" at bounding box center [22, 45] width 25 height 5
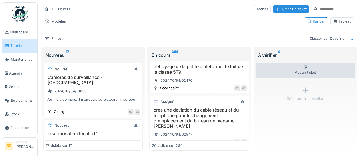
scroll to position [765, 0]
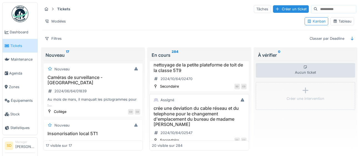
click at [216, 119] on h3 "crée une deviation du cable réseau et du telephone pour le changement d'emplace…" at bounding box center [199, 116] width 94 height 21
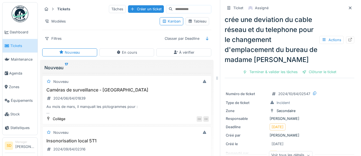
click at [321, 71] on div "Clôturer le ticket" at bounding box center [319, 71] width 39 height 7
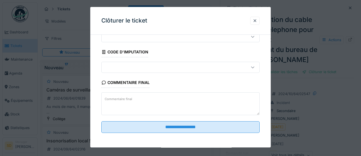
scroll to position [24, 0]
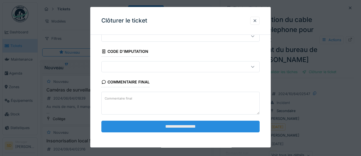
click at [223, 129] on input "**********" at bounding box center [180, 127] width 158 height 12
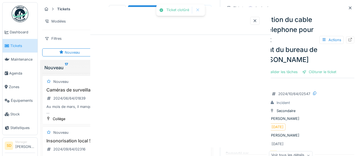
scroll to position [0, 0]
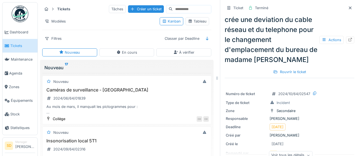
click at [18, 47] on span "Tickets" at bounding box center [22, 45] width 25 height 5
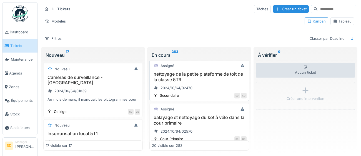
scroll to position [759, 0]
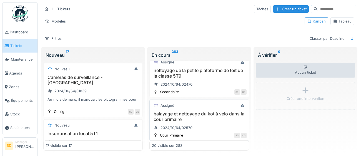
click at [203, 116] on h3 "balayage et nettoyage du kot à vélo dans la cour primaire" at bounding box center [199, 116] width 94 height 11
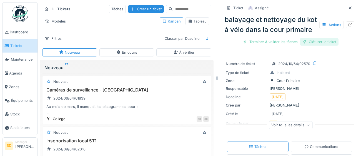
click at [319, 43] on div "Clôturer le ticket" at bounding box center [319, 41] width 39 height 7
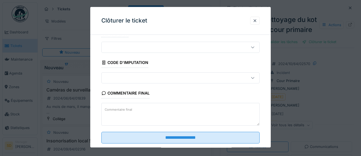
scroll to position [24, 0]
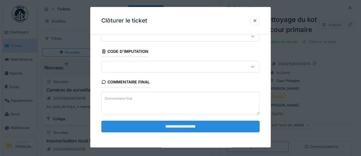
click at [234, 128] on input "**********" at bounding box center [180, 127] width 158 height 12
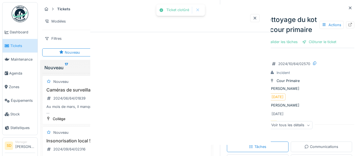
scroll to position [0, 0]
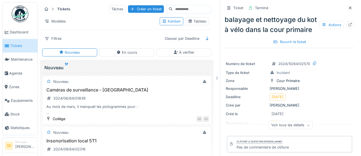
click at [11, 45] on span "Tickets" at bounding box center [22, 45] width 25 height 5
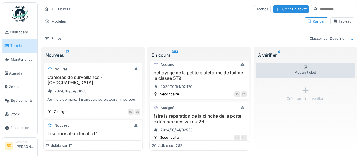
scroll to position [759, 0]
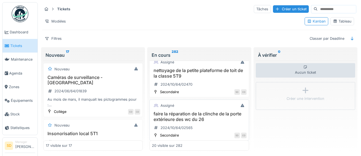
click at [196, 119] on h3 "faire la réparation de la clinche de la porte extérieure des wc du 26" at bounding box center [199, 116] width 94 height 11
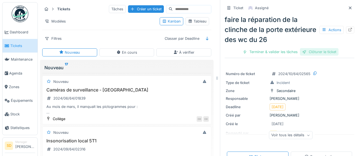
click at [329, 53] on div "Clôturer le ticket" at bounding box center [319, 51] width 39 height 7
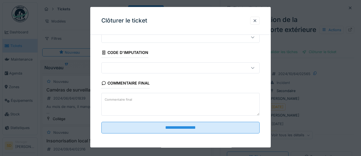
scroll to position [24, 0]
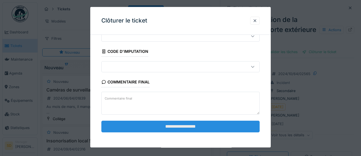
click at [225, 125] on input "**********" at bounding box center [180, 127] width 158 height 12
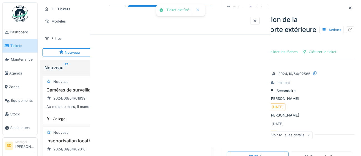
scroll to position [0, 0]
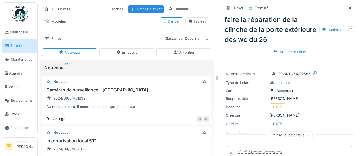
click at [19, 48] on span "Tickets" at bounding box center [22, 45] width 25 height 5
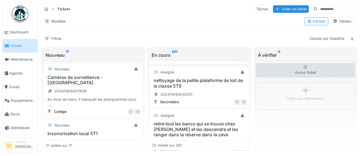
scroll to position [765, 0]
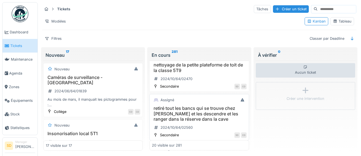
click at [186, 119] on h3 "retiré tout les bancs qui se trouve chez Ferdinand Lambert et les descendre et …" at bounding box center [199, 114] width 94 height 16
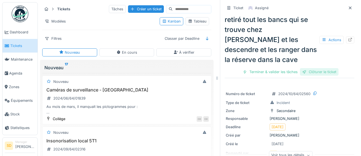
click at [318, 72] on div "Clôturer le ticket" at bounding box center [319, 71] width 39 height 7
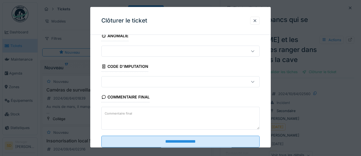
scroll to position [24, 0]
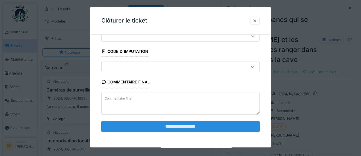
click at [193, 125] on input "**********" at bounding box center [180, 127] width 158 height 12
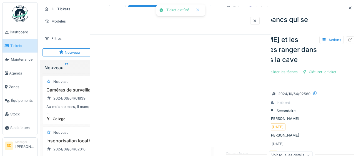
scroll to position [0, 0]
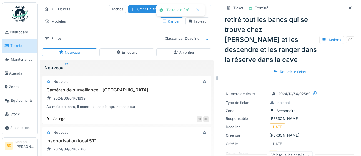
click at [11, 46] on span "Tickets" at bounding box center [22, 45] width 25 height 5
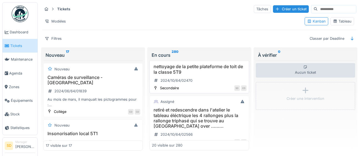
scroll to position [764, 0]
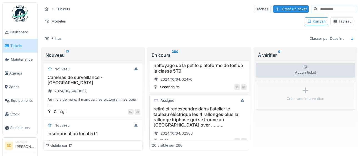
click at [192, 120] on h3 "retiré et redescendre dans l'atelier le tableau éléctrique les 4 rallonges plus…" at bounding box center [199, 116] width 94 height 21
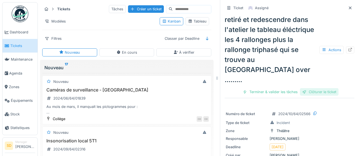
click at [332, 88] on div "Clôturer le ticket" at bounding box center [319, 91] width 39 height 7
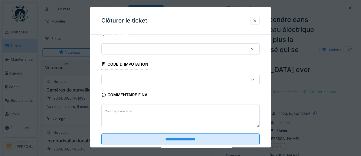
scroll to position [24, 0]
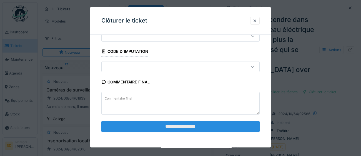
click at [180, 128] on input "**********" at bounding box center [180, 127] width 158 height 12
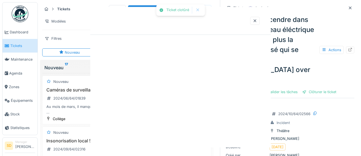
scroll to position [0, 0]
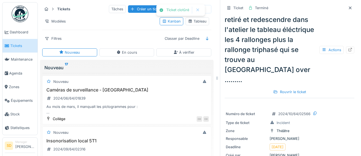
click at [15, 47] on span "Tickets" at bounding box center [22, 45] width 25 height 5
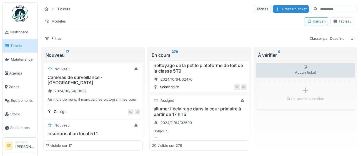
scroll to position [765, 0]
click at [207, 114] on h3 "allumer l'éclairage dans la cour primaire à partir de 17 h 15" at bounding box center [199, 111] width 94 height 11
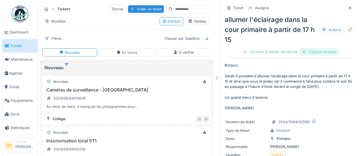
click at [314, 53] on div "Clôturer le ticket" at bounding box center [319, 51] width 39 height 7
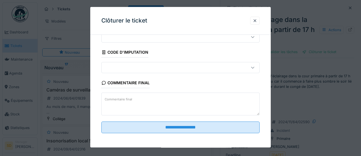
scroll to position [24, 0]
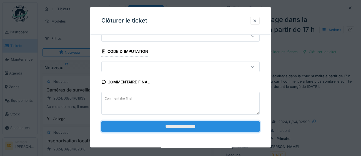
click at [202, 125] on input "**********" at bounding box center [180, 127] width 158 height 12
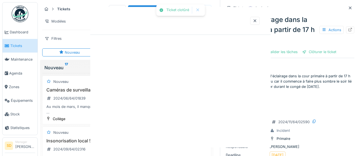
scroll to position [0, 0]
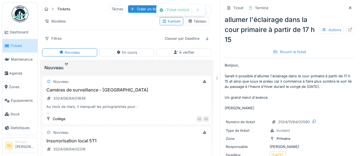
click at [16, 46] on span "Tickets" at bounding box center [22, 45] width 25 height 5
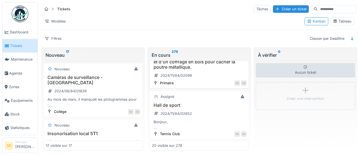
scroll to position [817, 0]
click at [168, 113] on div "2024/11/64/02652" at bounding box center [176, 112] width 31 height 5
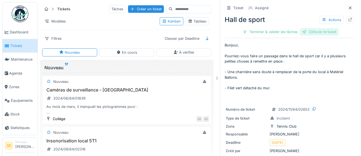
click at [321, 34] on div "Clôturer le ticket" at bounding box center [319, 31] width 39 height 7
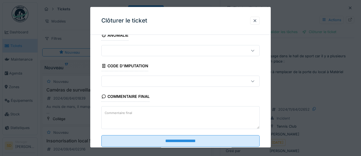
scroll to position [24, 0]
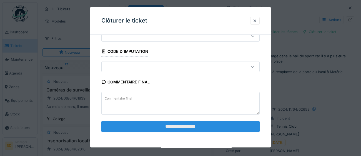
click at [216, 129] on input "**********" at bounding box center [180, 127] width 158 height 12
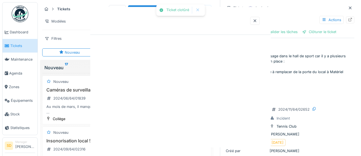
scroll to position [0, 0]
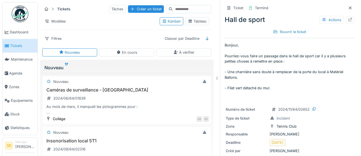
click at [22, 46] on span "Tickets" at bounding box center [22, 45] width 25 height 5
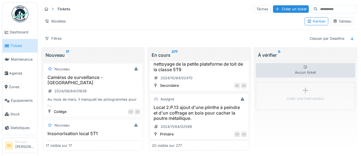
scroll to position [766, 0]
click at [198, 109] on h3 "Local 2.P.13 ajout d'une plinthe à peindre et d'un coffrage en bois pour cacher…" at bounding box center [199, 112] width 94 height 16
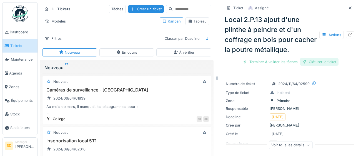
click at [318, 61] on div "Clôturer le ticket" at bounding box center [319, 61] width 39 height 7
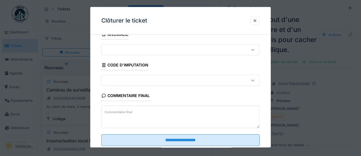
scroll to position [24, 0]
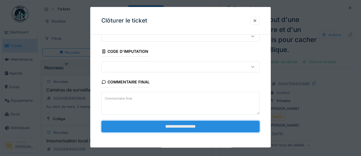
click at [212, 126] on input "**********" at bounding box center [180, 127] width 158 height 12
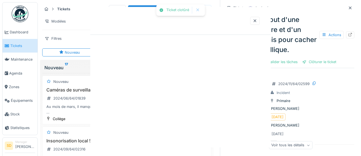
scroll to position [0, 0]
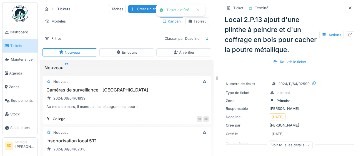
click at [16, 44] on span "Tickets" at bounding box center [22, 45] width 25 height 5
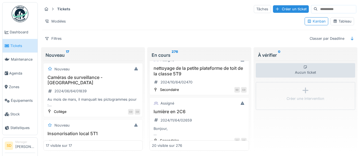
scroll to position [762, 0]
click at [178, 112] on h3 "lumière en 2C6" at bounding box center [199, 111] width 94 height 5
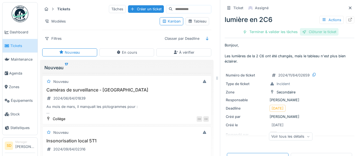
click at [327, 34] on div "Clôturer le ticket" at bounding box center [319, 31] width 39 height 7
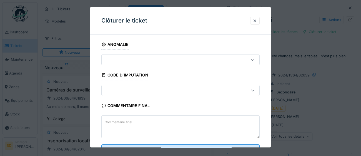
scroll to position [24, 0]
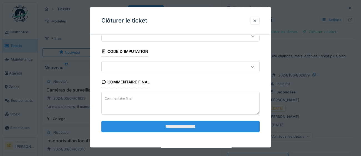
click at [206, 126] on input "**********" at bounding box center [180, 127] width 158 height 12
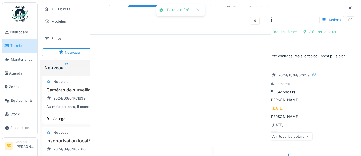
scroll to position [0, 0]
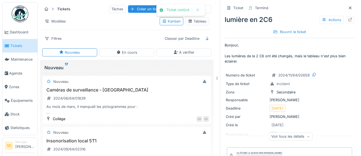
click at [22, 46] on span "Tickets" at bounding box center [22, 45] width 25 height 5
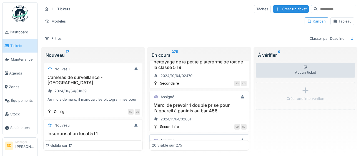
scroll to position [770, 0]
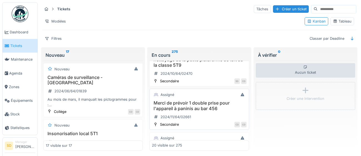
click at [207, 110] on h3 "Merci de prévoir 1 double prise pour l'appareil à paninis au bar 456" at bounding box center [199, 105] width 94 height 11
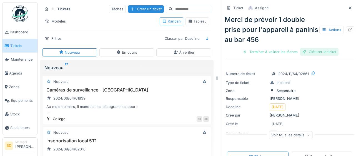
click at [307, 51] on div "Clôturer le ticket" at bounding box center [319, 51] width 39 height 7
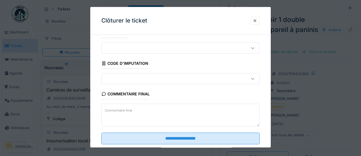
scroll to position [24, 0]
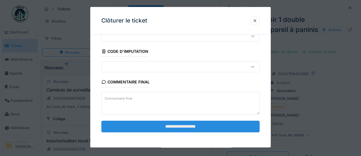
click at [237, 126] on input "**********" at bounding box center [180, 127] width 158 height 12
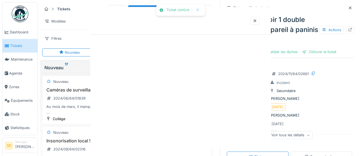
scroll to position [0, 0]
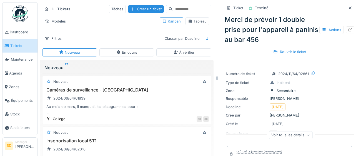
click at [18, 46] on span "Tickets" at bounding box center [22, 45] width 25 height 5
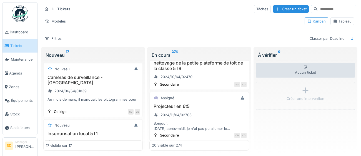
scroll to position [769, 0]
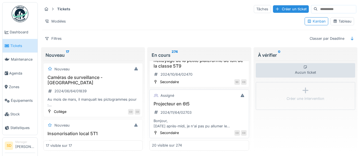
click at [176, 101] on h3 "Projecteur en 6t5" at bounding box center [199, 103] width 94 height 5
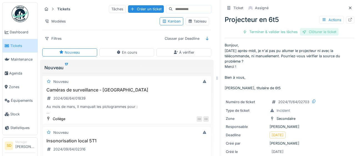
click at [322, 31] on div "Clôturer le ticket" at bounding box center [319, 31] width 39 height 7
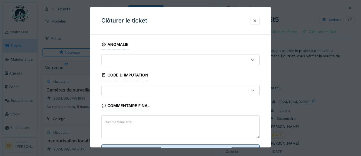
scroll to position [24, 0]
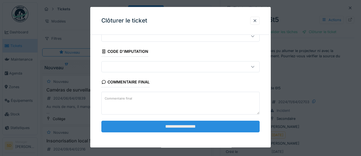
click at [192, 126] on input "**********" at bounding box center [180, 127] width 158 height 12
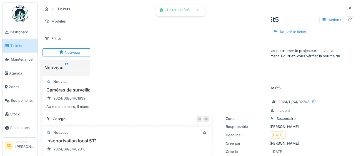
scroll to position [0, 0]
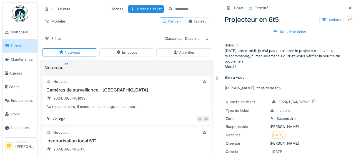
click at [19, 46] on span "Tickets" at bounding box center [22, 45] width 25 height 5
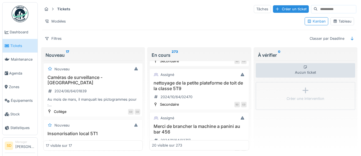
scroll to position [763, 0]
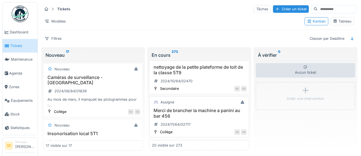
click at [178, 112] on h3 "Merci de brancher la machine a panini au bar 456" at bounding box center [199, 113] width 94 height 11
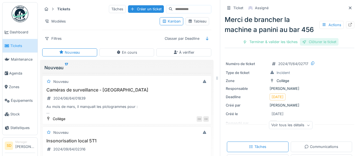
click at [334, 43] on div "Clôturer le ticket" at bounding box center [319, 41] width 39 height 7
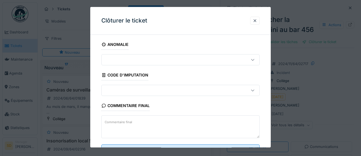
scroll to position [24, 0]
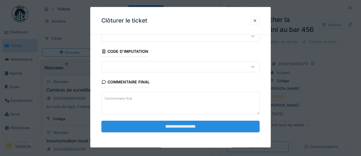
click at [192, 127] on input "**********" at bounding box center [180, 127] width 158 height 12
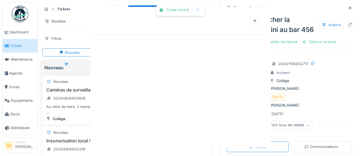
scroll to position [0, 0]
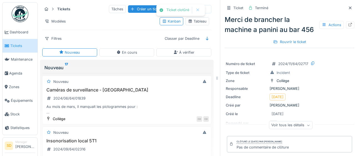
click at [12, 52] on link "Tickets" at bounding box center [19, 46] width 35 height 14
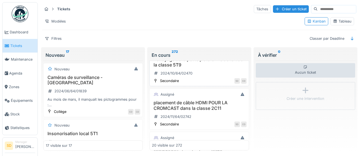
scroll to position [773, 0]
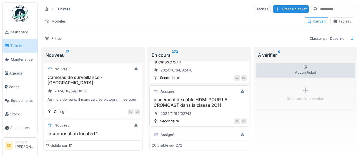
click at [196, 103] on h3 "placement de câble HDMI POUR LA CROMCAST dans la classe 2C11" at bounding box center [199, 102] width 94 height 11
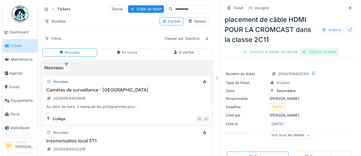
click at [333, 51] on div "Clôturer le ticket" at bounding box center [319, 51] width 39 height 7
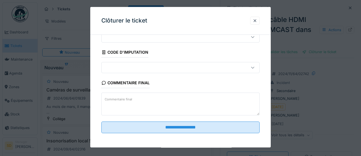
scroll to position [24, 0]
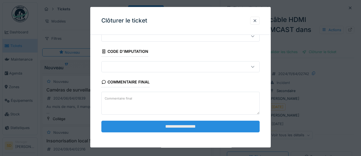
click at [204, 127] on input "**********" at bounding box center [180, 127] width 158 height 12
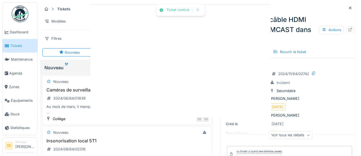
scroll to position [0, 0]
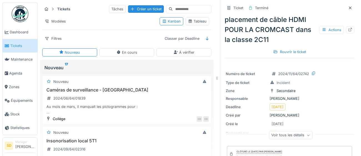
click at [18, 45] on span "Tickets" at bounding box center [22, 45] width 25 height 5
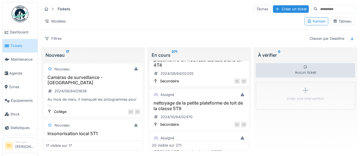
scroll to position [761, 0]
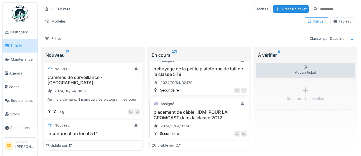
click at [212, 118] on h3 "placement de câble HDMI POUR LA CROMCAST dans la classe 2C12" at bounding box center [199, 114] width 94 height 11
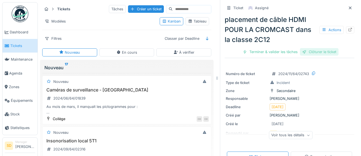
click at [320, 51] on div "Clôturer le ticket" at bounding box center [319, 51] width 39 height 7
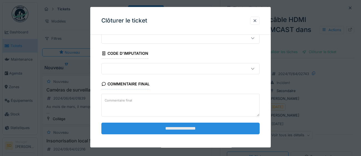
scroll to position [24, 0]
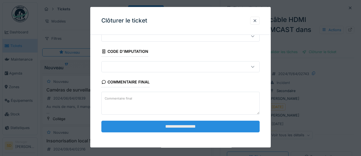
click at [183, 126] on input "**********" at bounding box center [180, 127] width 158 height 12
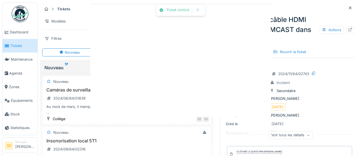
scroll to position [0, 0]
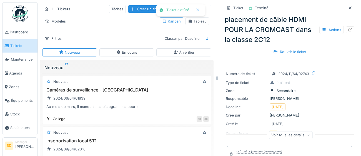
click at [17, 47] on span "Tickets" at bounding box center [22, 45] width 25 height 5
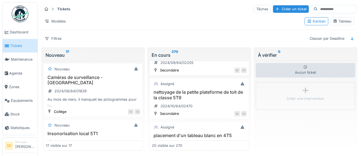
scroll to position [768, 0]
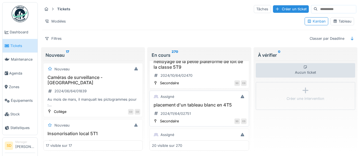
click at [195, 101] on div "Assigné placement d'un tableau blanc en 4T5 2024/11/64/02751 Secondaire SD CD" at bounding box center [198, 109] width 99 height 36
click at [201, 105] on h3 "placement d'un tableau blanc en 4T5" at bounding box center [199, 104] width 94 height 5
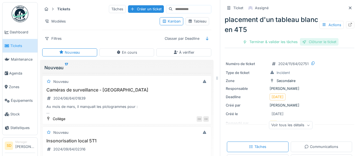
click at [325, 41] on div "Clôturer le ticket" at bounding box center [319, 41] width 39 height 7
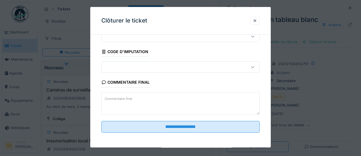
scroll to position [24, 0]
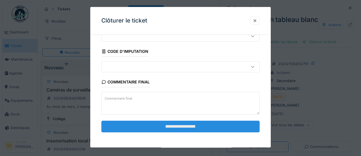
click at [234, 127] on input "**********" at bounding box center [180, 127] width 158 height 12
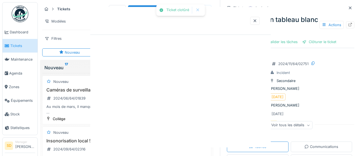
click at [236, 127] on div at bounding box center [180, 77] width 181 height 140
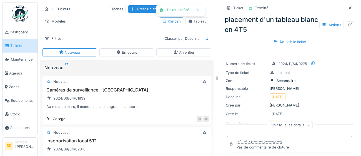
click at [19, 42] on link "Tickets" at bounding box center [19, 46] width 35 height 14
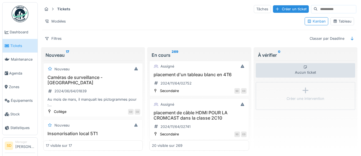
scroll to position [798, 0]
click at [175, 77] on h3 "placement d'un tableau blanc en 4T6" at bounding box center [199, 74] width 94 height 5
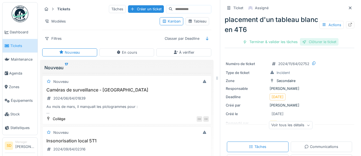
click at [332, 41] on div "Clôturer le ticket" at bounding box center [319, 41] width 39 height 7
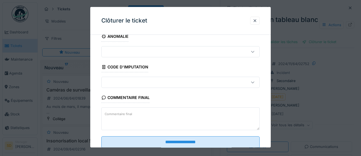
scroll to position [24, 0]
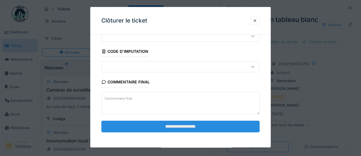
click at [183, 128] on input "**********" at bounding box center [180, 127] width 158 height 12
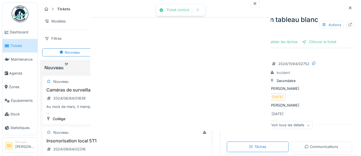
scroll to position [0, 0]
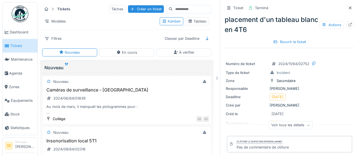
click at [19, 46] on span "Tickets" at bounding box center [22, 45] width 25 height 5
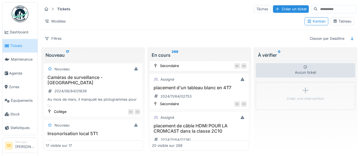
scroll to position [786, 0]
click at [206, 87] on h3 "placement d'un tableau blanc en 4T7" at bounding box center [199, 86] width 94 height 5
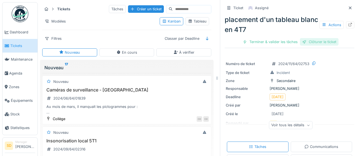
click at [326, 41] on div "Clôturer le ticket" at bounding box center [319, 41] width 39 height 7
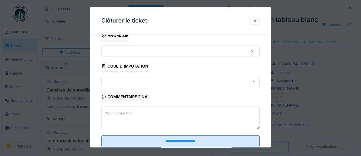
scroll to position [24, 0]
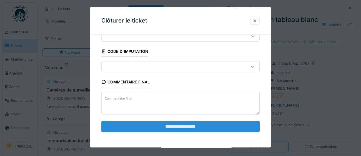
click at [196, 127] on input "**********" at bounding box center [180, 127] width 158 height 12
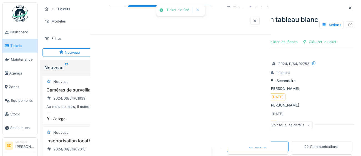
scroll to position [0, 0]
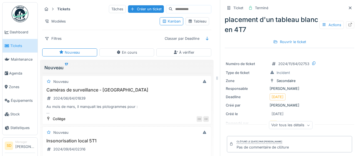
click at [19, 47] on span "Tickets" at bounding box center [22, 45] width 25 height 5
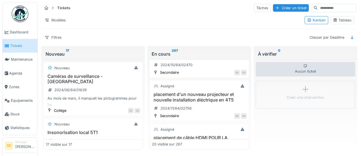
scroll to position [778, 0]
click at [211, 97] on h3 "placement d'un nouveau projecteur et nouvelle installation éléctrique en 4T5" at bounding box center [199, 96] width 94 height 11
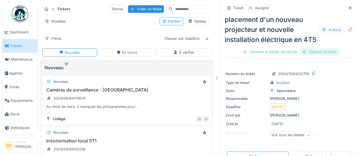
click at [313, 52] on div "Clôturer le ticket" at bounding box center [319, 51] width 39 height 7
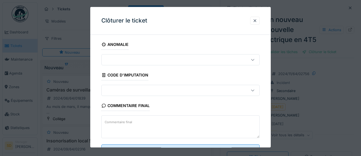
scroll to position [24, 0]
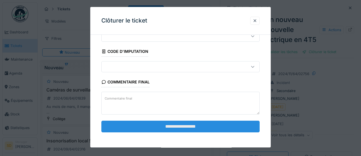
click at [156, 130] on input "**********" at bounding box center [180, 127] width 158 height 12
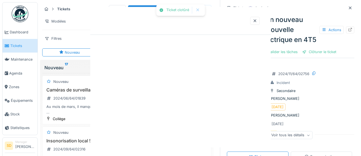
scroll to position [0, 0]
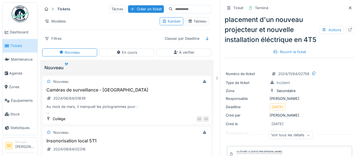
click at [17, 48] on span "Tickets" at bounding box center [22, 45] width 25 height 5
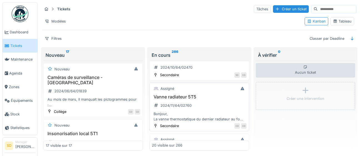
scroll to position [777, 0]
click at [176, 98] on h3 "Vanne radiateur 5T5" at bounding box center [199, 96] width 94 height 5
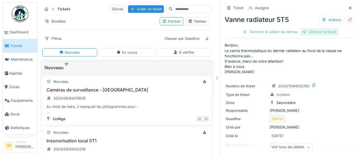
click at [327, 31] on div "Clôturer le ticket" at bounding box center [319, 31] width 39 height 7
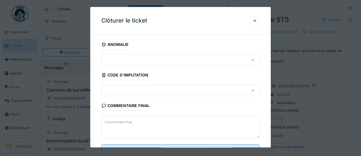
scroll to position [24, 0]
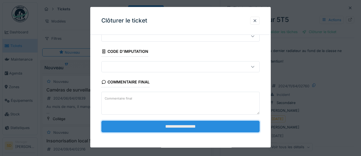
click at [187, 126] on input "**********" at bounding box center [180, 127] width 158 height 12
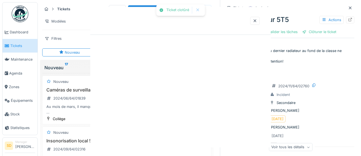
scroll to position [0, 0]
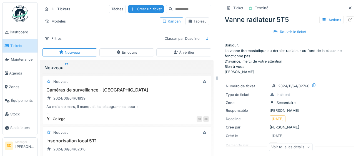
click at [21, 48] on span "Tickets" at bounding box center [22, 45] width 25 height 5
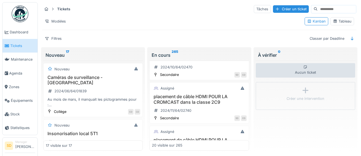
scroll to position [767, 0]
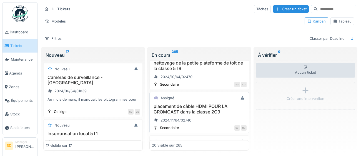
click at [209, 112] on h3 "placement de câble HDMI POUR LA CROMCAST dans la classe 2C9" at bounding box center [199, 109] width 94 height 11
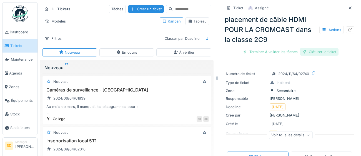
click at [325, 49] on div "Clôturer le ticket" at bounding box center [319, 51] width 39 height 7
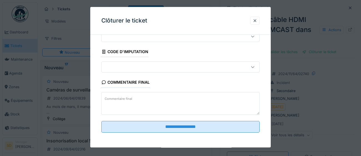
scroll to position [24, 0]
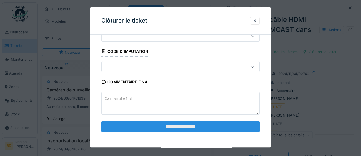
click at [185, 126] on input "**********" at bounding box center [180, 127] width 158 height 12
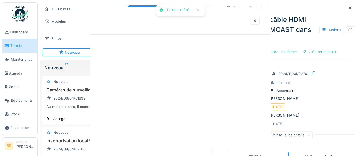
scroll to position [0, 0]
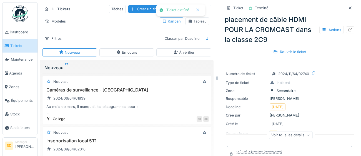
click at [17, 46] on span "Tickets" at bounding box center [22, 45] width 25 height 5
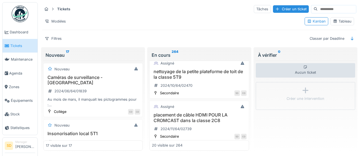
scroll to position [770, 0]
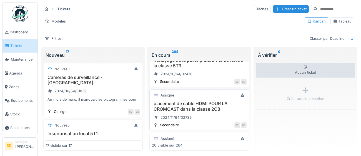
click at [214, 100] on div "Assigné placement de câble HDMI POUR LA CROMCAST dans la classe 2C8 2024/11/64/…" at bounding box center [198, 109] width 99 height 41
click at [211, 107] on h3 "placement de câble HDMI POUR LA CROMCAST dans la classe 2C8" at bounding box center [199, 106] width 94 height 11
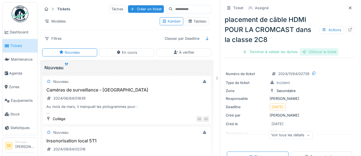
click at [318, 51] on div "Clôturer le ticket" at bounding box center [319, 51] width 39 height 7
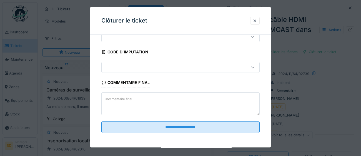
scroll to position [24, 0]
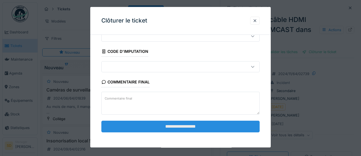
click at [219, 125] on input "**********" at bounding box center [180, 127] width 158 height 12
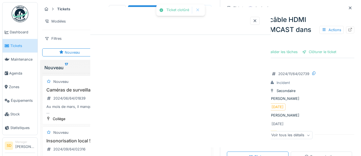
scroll to position [0, 0]
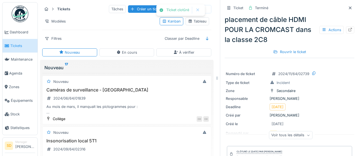
click at [13, 47] on span "Tickets" at bounding box center [22, 45] width 25 height 5
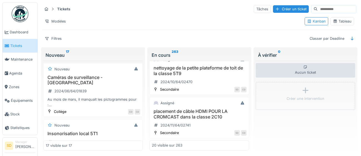
scroll to position [762, 0]
click at [196, 117] on h3 "placement de câble HDMI POUR LA CROMCAST dans la classe 2C10" at bounding box center [199, 113] width 94 height 11
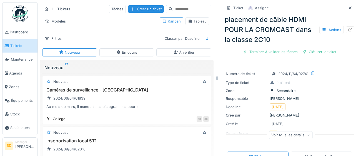
click at [323, 51] on div "Clôturer le ticket" at bounding box center [319, 51] width 39 height 7
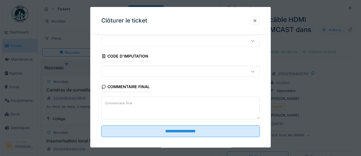
scroll to position [24, 0]
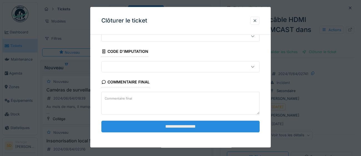
click at [194, 129] on input "**********" at bounding box center [180, 127] width 158 height 12
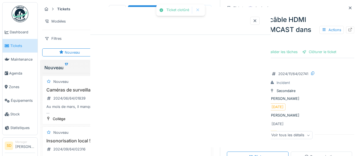
scroll to position [0, 0]
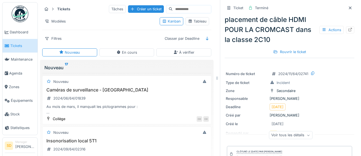
click at [25, 47] on span "Tickets" at bounding box center [22, 45] width 25 height 5
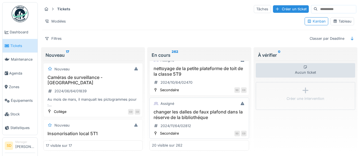
scroll to position [762, 0]
click at [194, 117] on h3 "changer les dalles de faux plafond dans la réserve de la bibliothéque" at bounding box center [199, 113] width 94 height 11
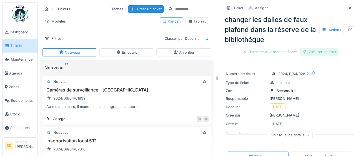
click at [330, 53] on div "Clôturer le ticket" at bounding box center [319, 51] width 39 height 7
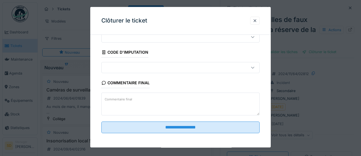
scroll to position [24, 0]
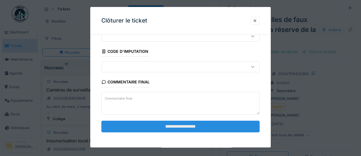
click at [186, 127] on input "**********" at bounding box center [180, 127] width 158 height 12
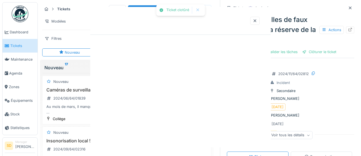
scroll to position [0, 0]
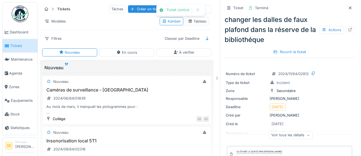
click at [11, 44] on span "Tickets" at bounding box center [22, 45] width 25 height 5
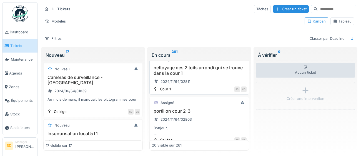
scroll to position [855, 0]
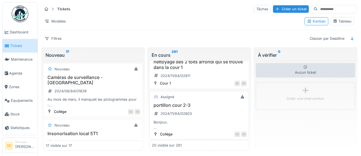
click at [185, 109] on div "portillon cour 2-3 2024/11/64/02803 Bonjour, Apparemment, le ressort du portill…" at bounding box center [199, 115] width 94 height 27
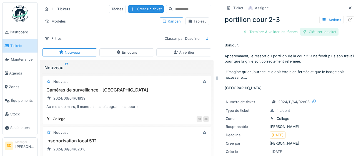
click at [320, 31] on div "Clôturer le ticket" at bounding box center [319, 31] width 39 height 7
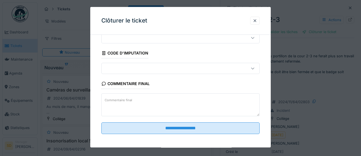
scroll to position [24, 0]
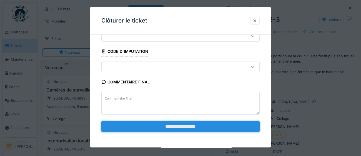
click at [176, 130] on input "**********" at bounding box center [180, 127] width 158 height 12
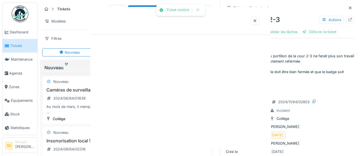
scroll to position [0, 0]
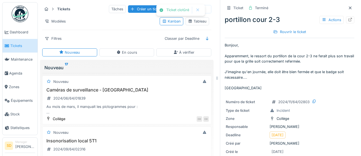
click at [20, 48] on span "Tickets" at bounding box center [22, 45] width 25 height 5
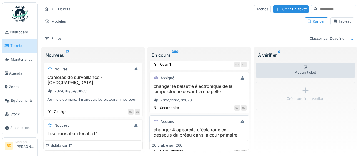
scroll to position [874, 0]
click at [204, 83] on div "Assigné changer le balastre éléctronique de la lampe cloche devant la chapelle …" at bounding box center [198, 91] width 99 height 41
click at [204, 89] on h3 "changer le balastre éléctronique de la lampe cloche devant la chapelle" at bounding box center [199, 88] width 94 height 11
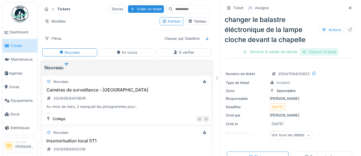
click at [317, 52] on div "Clôturer le ticket" at bounding box center [319, 51] width 39 height 7
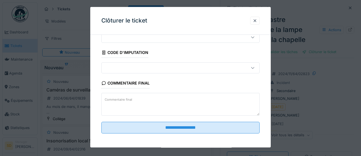
scroll to position [24, 0]
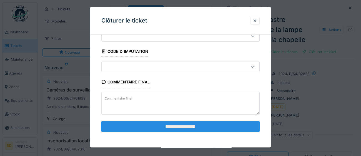
click at [195, 124] on input "**********" at bounding box center [180, 127] width 158 height 12
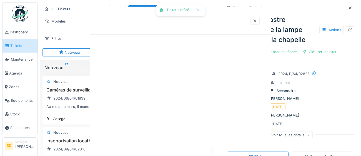
scroll to position [0, 0]
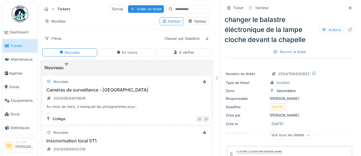
click at [21, 47] on span "Tickets" at bounding box center [22, 45] width 25 height 5
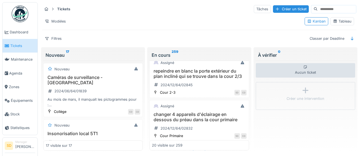
scroll to position [894, 0]
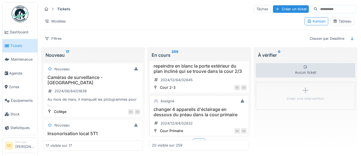
click at [206, 115] on h3 "changer 4 appareils d'éclairage en dessous du préau dans la cour primaire" at bounding box center [199, 112] width 94 height 11
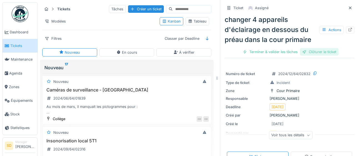
click at [318, 51] on div "Clôturer le ticket" at bounding box center [319, 51] width 39 height 7
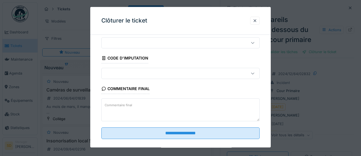
scroll to position [24, 0]
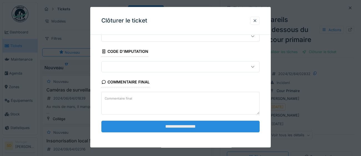
click at [192, 126] on input "**********" at bounding box center [180, 127] width 158 height 12
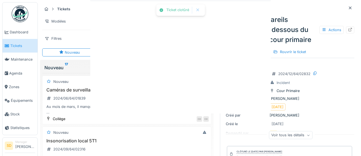
scroll to position [0, 0]
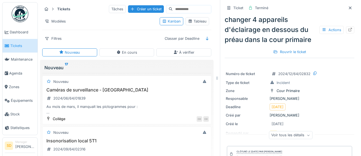
click at [28, 47] on span "Tickets" at bounding box center [22, 45] width 25 height 5
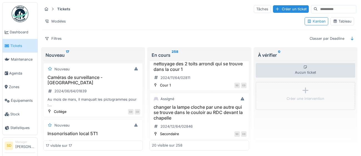
scroll to position [855, 0]
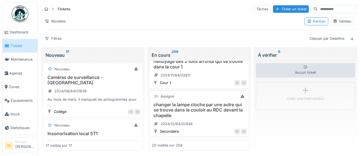
click at [222, 111] on h3 "changer la lampe cloche par une autre qui se trouve dans le couloir au RDC deva…" at bounding box center [199, 110] width 94 height 16
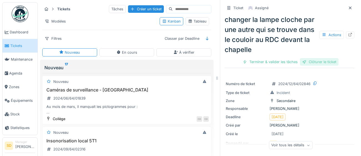
click at [312, 60] on div "Clôturer le ticket" at bounding box center [319, 61] width 39 height 7
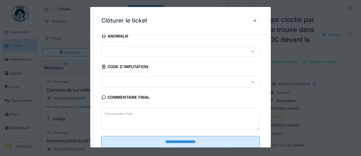
scroll to position [24, 0]
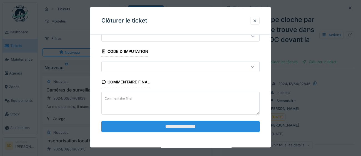
click at [166, 127] on input "**********" at bounding box center [180, 127] width 158 height 12
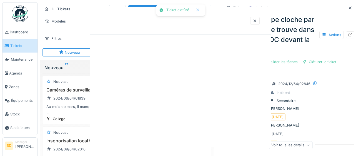
scroll to position [0, 0]
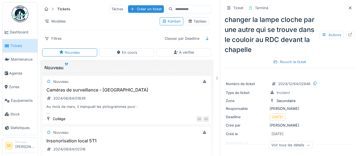
click at [18, 46] on span "Tickets" at bounding box center [22, 45] width 25 height 5
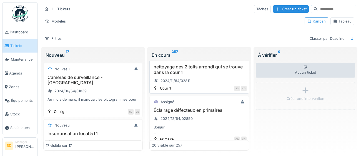
scroll to position [853, 0]
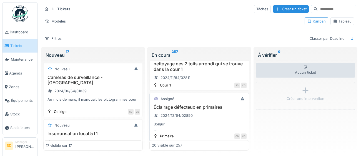
click at [185, 110] on h3 "Éclairage défecteux en primaires" at bounding box center [199, 106] width 94 height 5
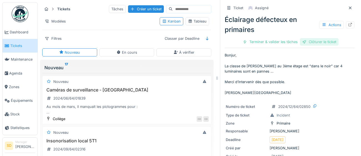
click at [316, 42] on div "Clôturer le ticket" at bounding box center [319, 41] width 39 height 7
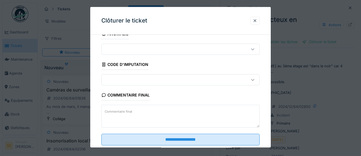
scroll to position [24, 0]
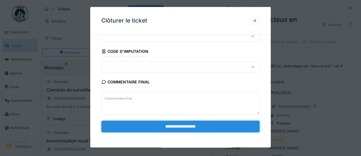
click at [179, 127] on input "**********" at bounding box center [180, 127] width 158 height 12
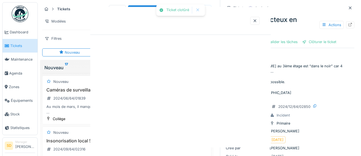
scroll to position [0, 0]
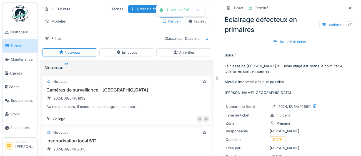
click at [25, 47] on span "Tickets" at bounding box center [22, 45] width 25 height 5
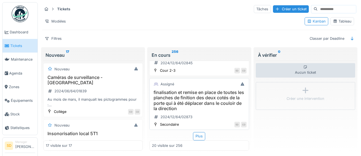
scroll to position [1, 0]
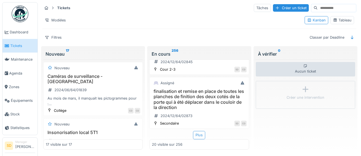
click at [202, 136] on div "Plus" at bounding box center [199, 135] width 12 height 8
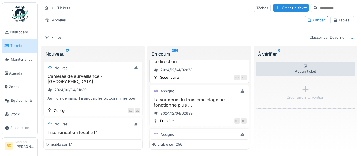
scroll to position [957, 0]
click at [179, 99] on h3 "La sonnerie du troisième étage ne fonctionne plus …" at bounding box center [199, 102] width 94 height 11
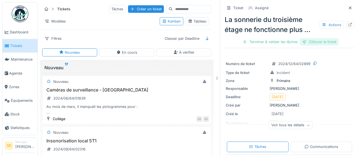
click at [321, 41] on div "Clôturer le ticket" at bounding box center [319, 41] width 39 height 7
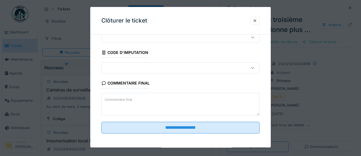
scroll to position [24, 0]
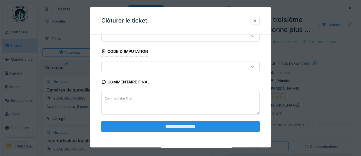
click at [217, 127] on input "**********" at bounding box center [180, 127] width 158 height 12
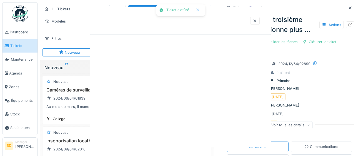
scroll to position [0, 0]
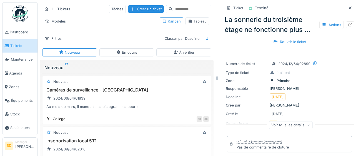
click at [16, 45] on span "Tickets" at bounding box center [22, 45] width 25 height 5
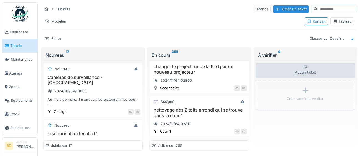
scroll to position [911, 0]
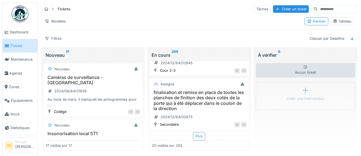
click at [203, 136] on div "Plus" at bounding box center [199, 136] width 12 height 8
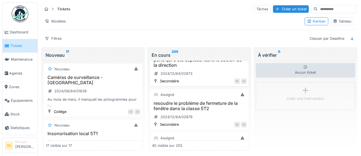
scroll to position [956, 0]
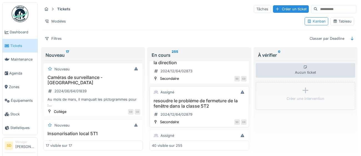
click at [186, 106] on h3 "resoudre le probléme de fermeture de la fenêtre dans la classe 5T2" at bounding box center [199, 103] width 94 height 11
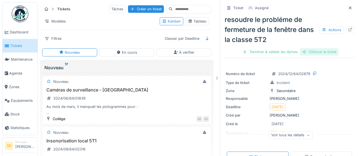
click at [325, 51] on div "Clôturer le ticket" at bounding box center [319, 51] width 39 height 7
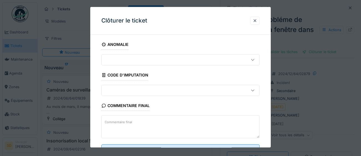
scroll to position [24, 0]
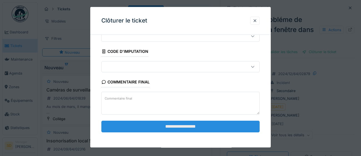
click at [178, 128] on input "**********" at bounding box center [180, 127] width 158 height 12
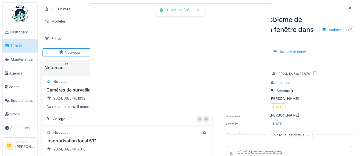
scroll to position [0, 0]
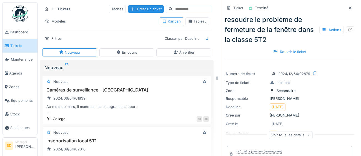
click at [20, 44] on span "Tickets" at bounding box center [22, 45] width 25 height 5
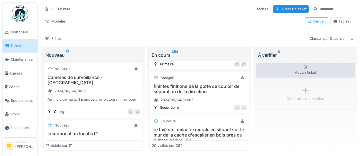
scroll to position [911, 0]
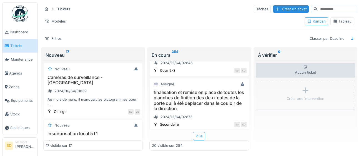
click at [199, 137] on div "Plus" at bounding box center [199, 136] width 12 height 8
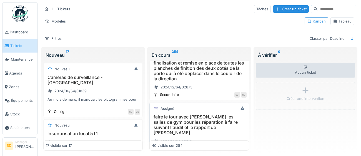
scroll to position [1008, 0]
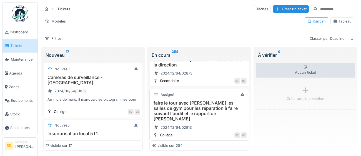
click at [212, 107] on h3 "faire le tour avec [PERSON_NAME] les salles de gym pour les réparation à faire …" at bounding box center [199, 110] width 94 height 21
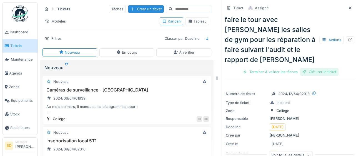
click at [328, 68] on div "Clôturer le ticket" at bounding box center [319, 71] width 39 height 7
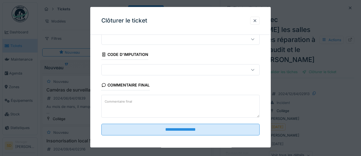
scroll to position [24, 0]
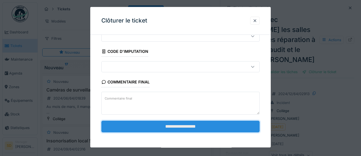
click at [222, 127] on input "**********" at bounding box center [180, 127] width 158 height 12
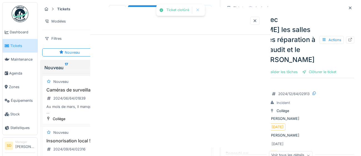
scroll to position [0, 0]
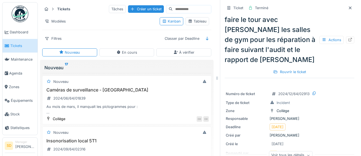
click at [19, 47] on span "Tickets" at bounding box center [22, 45] width 25 height 5
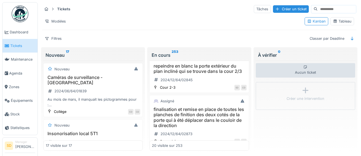
scroll to position [911, 0]
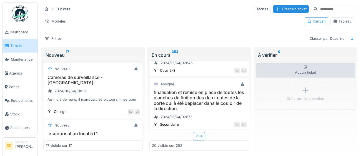
click at [199, 137] on div "Plus" at bounding box center [199, 136] width 12 height 8
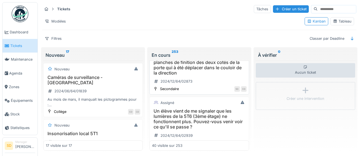
scroll to position [1000, 0]
click at [208, 120] on h3 "Un élève vient de me signaler que les lumières de la 5T6 (3ème étage) ne foncti…" at bounding box center [199, 118] width 94 height 21
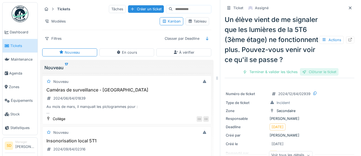
click at [326, 76] on div "Clôturer le ticket" at bounding box center [319, 71] width 39 height 7
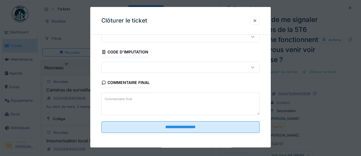
scroll to position [24, 0]
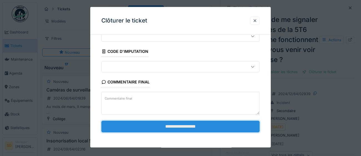
click at [220, 125] on input "**********" at bounding box center [180, 127] width 158 height 12
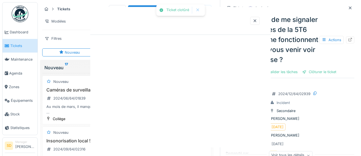
scroll to position [0, 0]
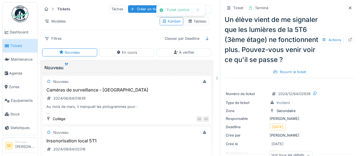
click at [25, 46] on span "Tickets" at bounding box center [22, 45] width 25 height 5
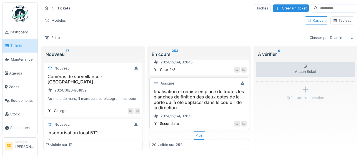
scroll to position [1, 0]
click at [200, 136] on div "Plus" at bounding box center [199, 135] width 12 height 8
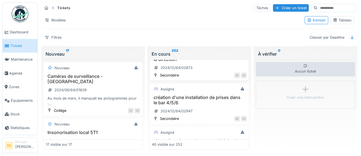
scroll to position [1015, 0]
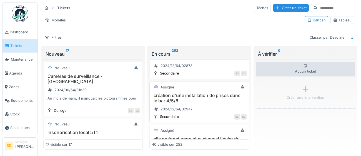
click at [190, 99] on h3 "création d'une installation de prises dans le bar 4/5/6" at bounding box center [199, 98] width 94 height 11
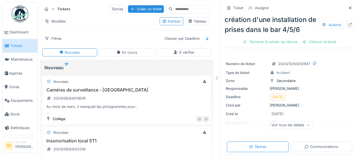
click at [322, 42] on div "Clôturer le ticket" at bounding box center [319, 41] width 39 height 7
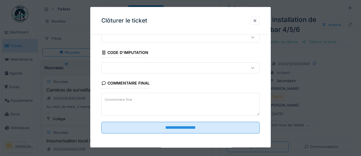
scroll to position [24, 0]
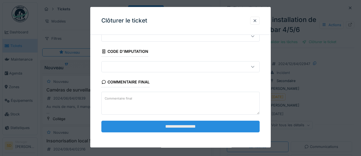
click at [185, 126] on input "**********" at bounding box center [180, 127] width 158 height 12
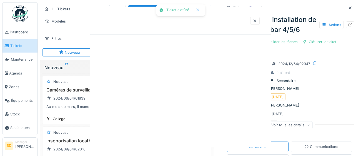
scroll to position [0, 0]
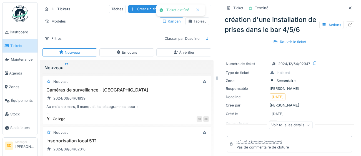
click at [14, 46] on span "Tickets" at bounding box center [22, 45] width 25 height 5
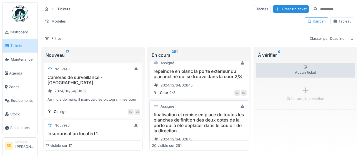
scroll to position [911, 0]
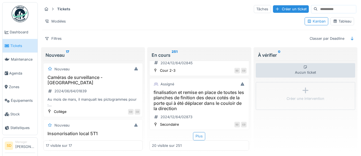
click at [202, 137] on div "Plus" at bounding box center [199, 136] width 12 height 8
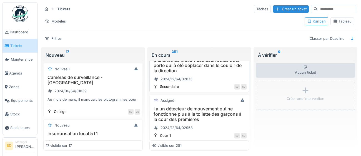
scroll to position [1005, 0]
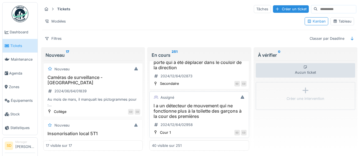
click at [211, 111] on h3 "l a un détecteur de mouvement qui ne fonctionne plus à la toilette des garçons …" at bounding box center [199, 111] width 94 height 16
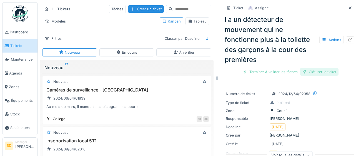
click at [330, 74] on div "Clôturer le ticket" at bounding box center [319, 71] width 39 height 7
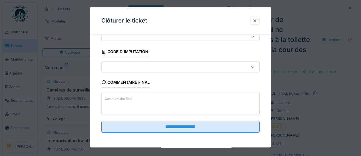
scroll to position [24, 0]
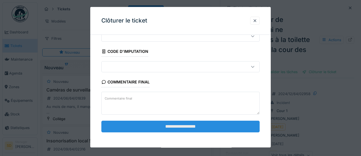
click at [185, 129] on input "**********" at bounding box center [180, 127] width 158 height 12
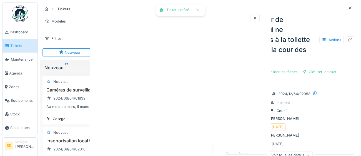
scroll to position [0, 0]
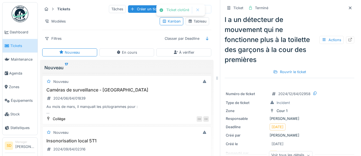
click at [23, 43] on span "Tickets" at bounding box center [22, 45] width 25 height 5
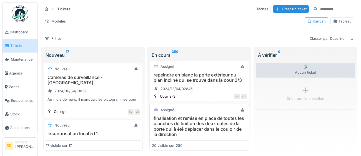
scroll to position [911, 0]
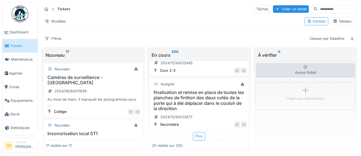
click at [199, 139] on div "Plus" at bounding box center [199, 136] width 12 height 8
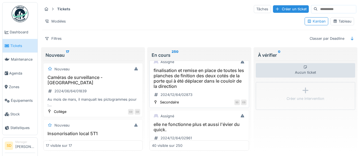
scroll to position [1008, 0]
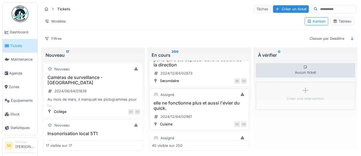
click at [197, 106] on h3 "elle ne fonctionne plus et aussi l'évier du quick." at bounding box center [199, 105] width 94 height 11
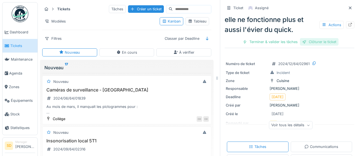
click at [324, 45] on div "Clôturer le ticket" at bounding box center [319, 41] width 39 height 7
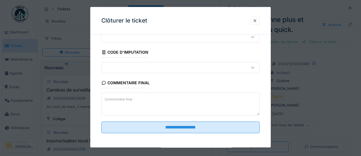
scroll to position [24, 0]
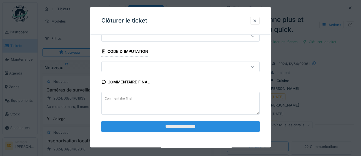
click at [190, 128] on input "**********" at bounding box center [180, 127] width 158 height 12
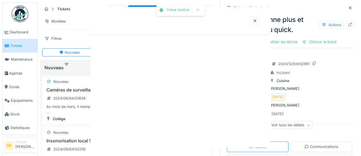
scroll to position [0, 0]
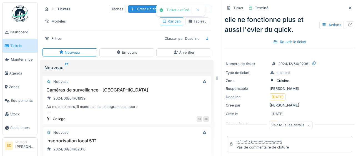
click at [20, 48] on link "Tickets" at bounding box center [19, 46] width 35 height 14
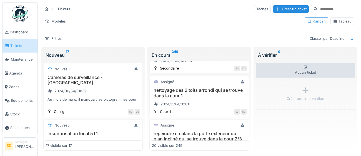
scroll to position [911, 0]
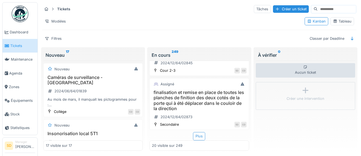
click at [200, 137] on div "Plus" at bounding box center [199, 136] width 12 height 8
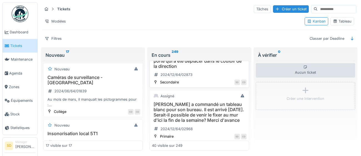
scroll to position [1007, 0]
click at [202, 113] on h3 "Tania a commandé un tableau blanc pour son bureau. Il est arrivé aujourd'hui. S…" at bounding box center [199, 111] width 94 height 21
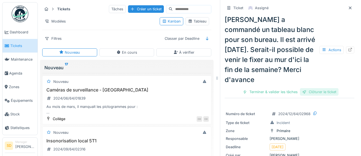
click at [326, 94] on div "Clôturer le ticket" at bounding box center [319, 91] width 39 height 7
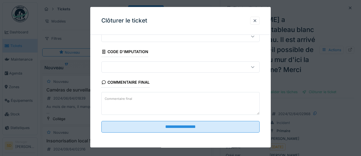
scroll to position [24, 0]
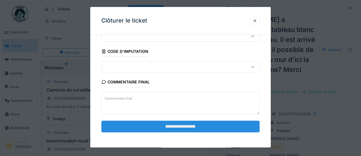
click at [220, 124] on input "**********" at bounding box center [180, 127] width 158 height 12
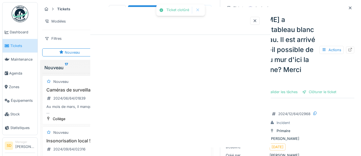
scroll to position [0, 0]
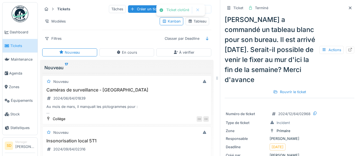
click at [9, 46] on li "Tickets" at bounding box center [20, 45] width 31 height 5
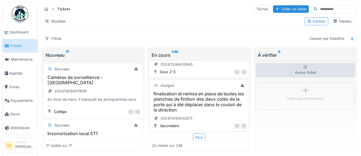
scroll to position [911, 0]
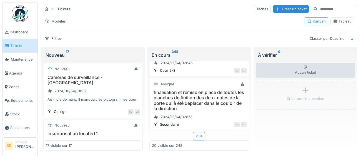
click at [203, 140] on div "Plus" at bounding box center [199, 136] width 12 height 8
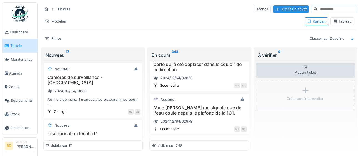
scroll to position [1005, 0]
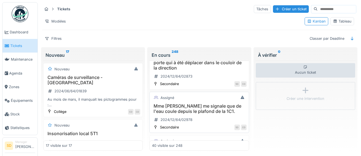
click at [213, 113] on h3 "Mme Van Humbeeck me signale que de l'eau coule depuis le plafond de la 1C1." at bounding box center [199, 108] width 94 height 11
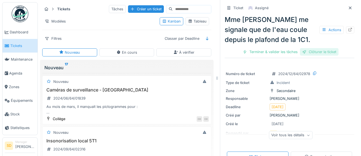
click at [317, 50] on div "Clôturer le ticket" at bounding box center [319, 51] width 39 height 7
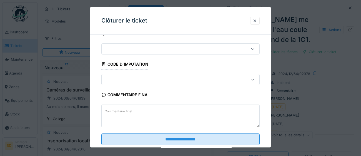
scroll to position [24, 0]
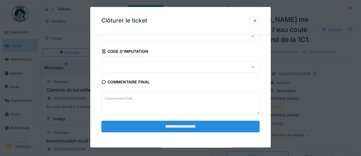
click at [168, 124] on input "**********" at bounding box center [180, 127] width 158 height 12
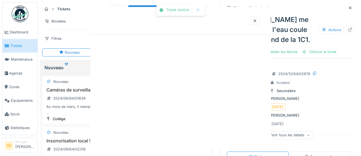
scroll to position [0, 0]
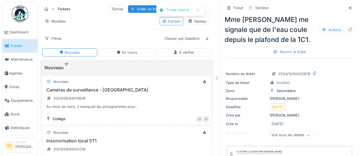
click at [28, 45] on span "Tickets" at bounding box center [22, 45] width 25 height 5
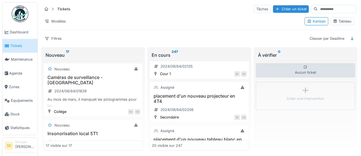
scroll to position [911, 0]
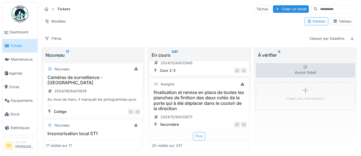
click at [203, 137] on div "Plus" at bounding box center [199, 136] width 12 height 8
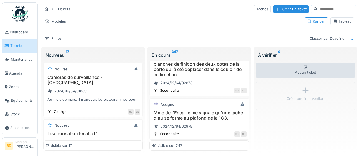
scroll to position [1009, 0]
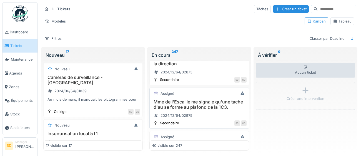
click at [207, 107] on h3 "Mme de l'Escaille me signale qu'une tache d'au se forme au plafond de la 1C3." at bounding box center [199, 104] width 94 height 11
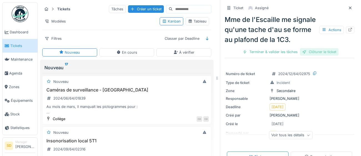
click at [318, 51] on div "Clôturer le ticket" at bounding box center [319, 51] width 39 height 7
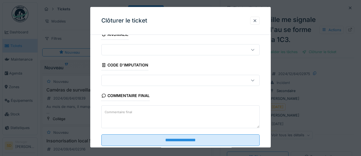
scroll to position [24, 0]
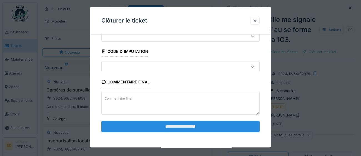
click at [224, 127] on input "**********" at bounding box center [180, 127] width 158 height 12
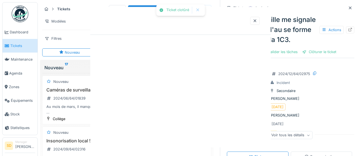
scroll to position [0, 0]
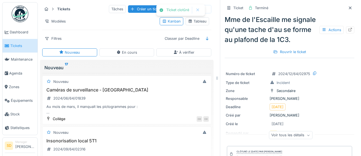
click at [18, 46] on span "Tickets" at bounding box center [22, 45] width 25 height 5
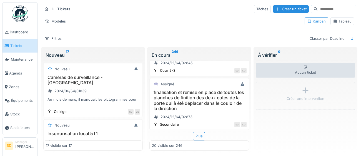
scroll to position [911, 0]
click at [202, 137] on div "Plus" at bounding box center [199, 136] width 12 height 8
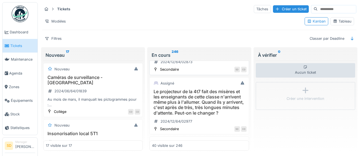
scroll to position [1025, 0]
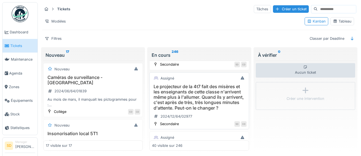
click at [196, 93] on h3 "Le projecteur de la 4t7 fait des misères et les enseignants de cette classe n'a…" at bounding box center [199, 97] width 94 height 27
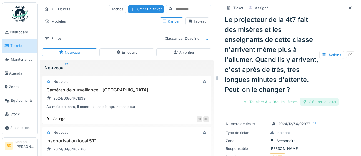
click at [326, 106] on div "Clôturer le ticket" at bounding box center [319, 101] width 39 height 7
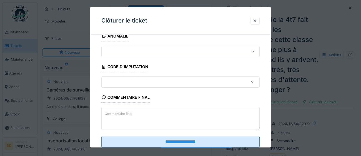
scroll to position [24, 0]
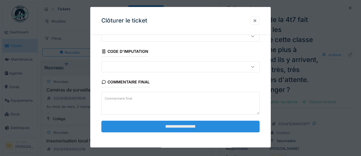
click at [240, 130] on input "**********" at bounding box center [180, 127] width 158 height 12
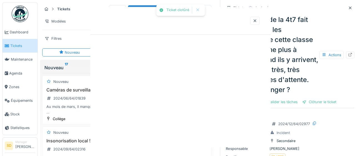
scroll to position [0, 0]
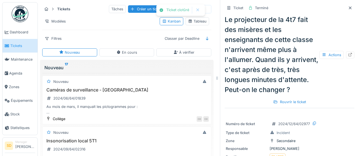
click at [15, 48] on span "Tickets" at bounding box center [22, 45] width 25 height 5
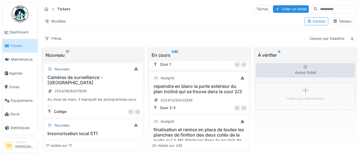
scroll to position [911, 0]
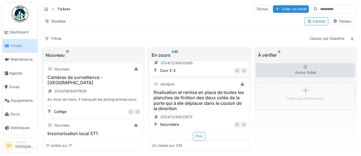
click at [201, 136] on div "Plus" at bounding box center [199, 136] width 12 height 8
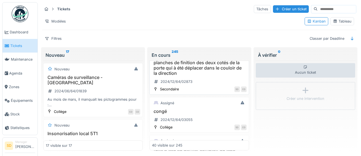
scroll to position [1004, 0]
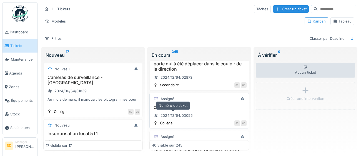
click at [168, 115] on div "2024/12/64/03055" at bounding box center [177, 115] width 32 height 5
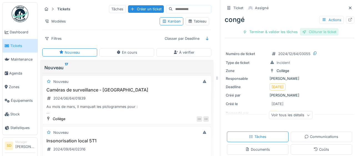
click at [320, 30] on div "Clôturer le ticket" at bounding box center [319, 31] width 39 height 7
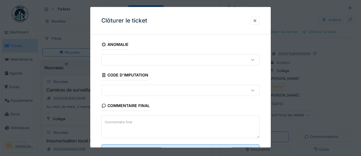
scroll to position [24, 0]
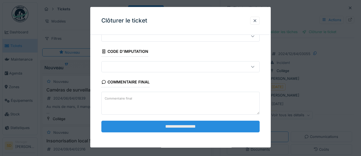
click at [177, 127] on input "**********" at bounding box center [180, 127] width 158 height 12
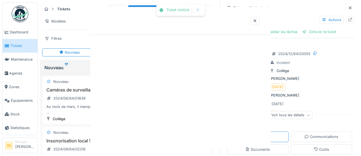
scroll to position [0, 0]
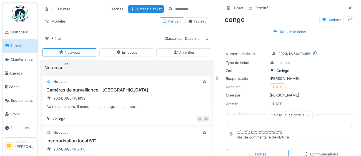
click at [20, 46] on span "Tickets" at bounding box center [22, 45] width 25 height 5
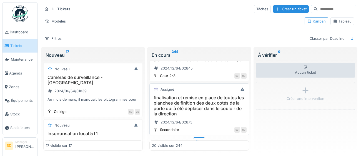
scroll to position [911, 0]
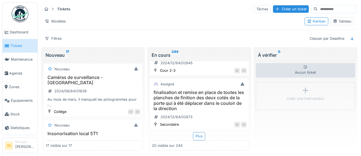
click at [201, 136] on div "Plus" at bounding box center [199, 136] width 12 height 8
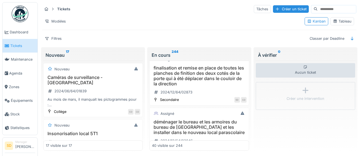
scroll to position [1002, 0]
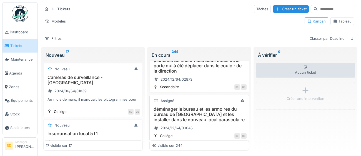
click at [205, 113] on h3 "déménager le bureau et les armoires du bureau de Florence et les installer dans…" at bounding box center [199, 114] width 94 height 16
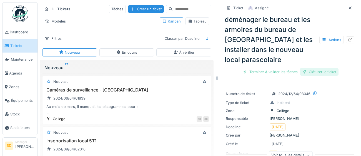
click at [330, 68] on div "Clôturer le ticket" at bounding box center [319, 71] width 39 height 7
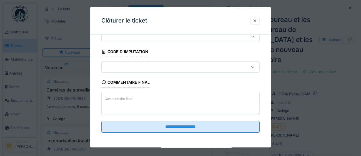
scroll to position [24, 0]
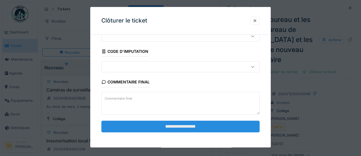
click at [152, 124] on input "**********" at bounding box center [180, 127] width 158 height 12
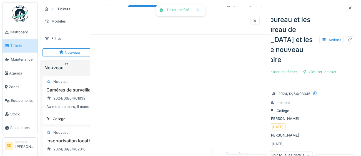
scroll to position [0, 0]
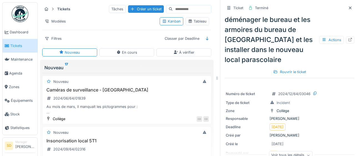
click at [16, 46] on span "Tickets" at bounding box center [22, 45] width 25 height 5
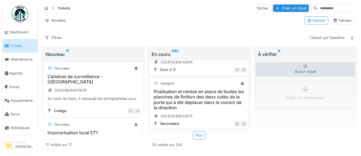
scroll to position [1, 0]
click at [201, 134] on div "Plus" at bounding box center [199, 135] width 12 height 8
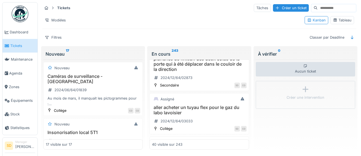
scroll to position [1008, 0]
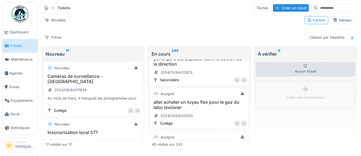
click at [203, 103] on h3 "aller acheter un tuyau flex pour le gaz du labo lavoisier" at bounding box center [199, 104] width 94 height 11
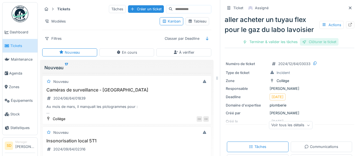
click at [330, 42] on div "Clôturer le ticket" at bounding box center [319, 41] width 39 height 7
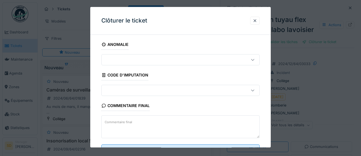
scroll to position [24, 0]
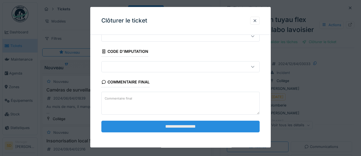
click at [174, 128] on input "**********" at bounding box center [180, 127] width 158 height 12
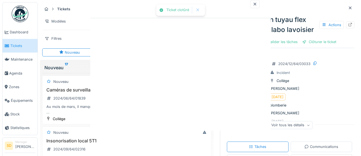
scroll to position [0, 0]
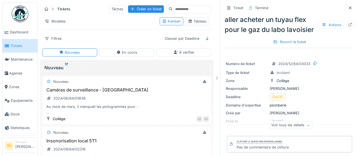
click at [20, 44] on span "Tickets" at bounding box center [22, 45] width 25 height 5
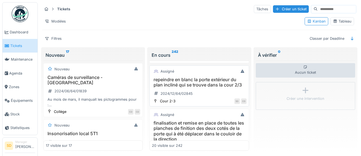
scroll to position [911, 0]
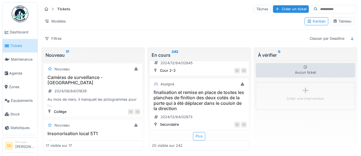
click at [202, 139] on div "Plus" at bounding box center [199, 136] width 12 height 8
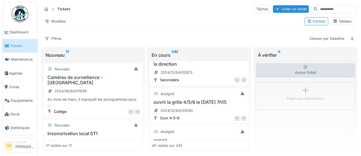
scroll to position [1011, 0]
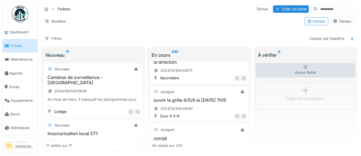
click at [196, 101] on h3 "ouvrir la grille 4/5/6 le 18/12 à 7h15" at bounding box center [199, 99] width 94 height 5
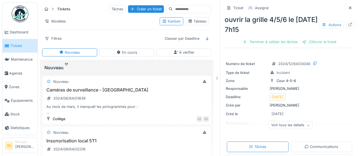
drag, startPoint x: 325, startPoint y: 43, endPoint x: 212, endPoint y: 71, distance: 115.9
click at [325, 43] on div "Clôturer le ticket" at bounding box center [319, 41] width 39 height 7
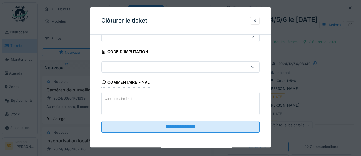
scroll to position [24, 0]
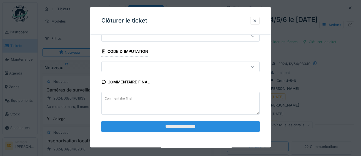
click at [179, 129] on input "**********" at bounding box center [180, 127] width 158 height 12
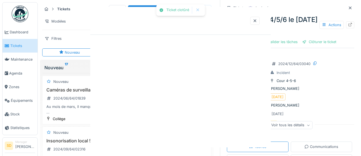
scroll to position [0, 0]
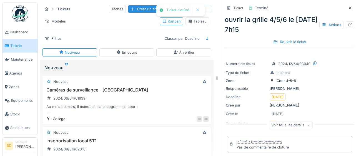
click at [19, 47] on span "Tickets" at bounding box center [22, 45] width 25 height 5
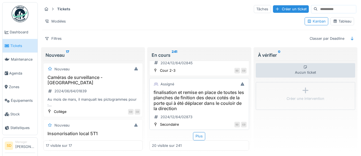
scroll to position [911, 0]
click at [197, 139] on div "Plus" at bounding box center [199, 136] width 12 height 8
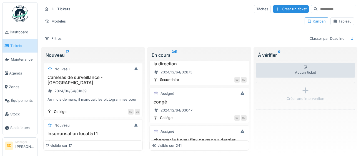
scroll to position [1011, 0]
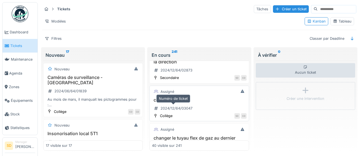
click at [182, 112] on div "2024/12/64/03047" at bounding box center [173, 108] width 42 height 9
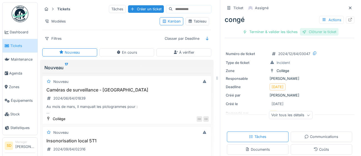
click at [318, 31] on div "Clôturer le ticket" at bounding box center [319, 31] width 39 height 7
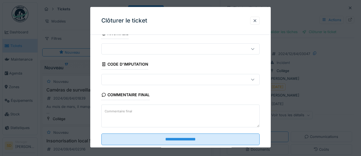
scroll to position [24, 0]
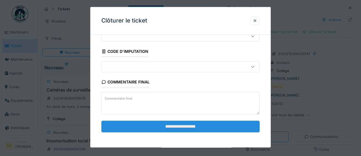
click at [166, 126] on input "**********" at bounding box center [180, 127] width 158 height 12
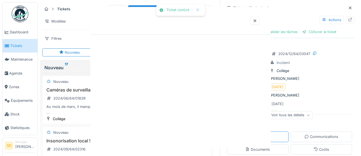
scroll to position [0, 0]
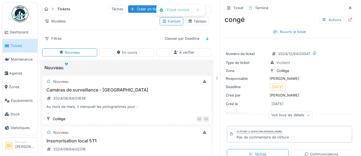
click at [14, 48] on span "Tickets" at bounding box center [22, 45] width 25 height 5
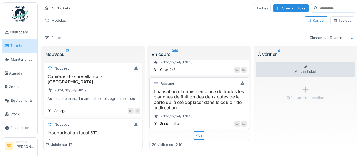
scroll to position [1, 0]
click at [200, 135] on div "Plus" at bounding box center [199, 135] width 12 height 8
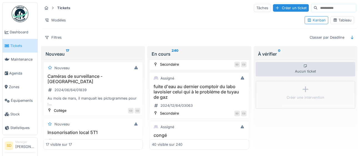
scroll to position [1030, 0]
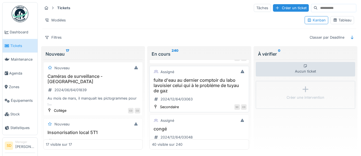
click at [197, 87] on h3 "fuite d'eau au dernier comptoir du labo lavoisier celui qui à le probléme de tu…" at bounding box center [199, 85] width 94 height 16
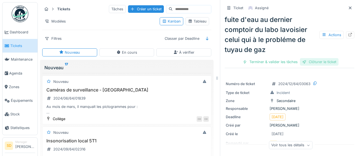
click at [322, 60] on div "Clôturer le ticket" at bounding box center [319, 61] width 39 height 7
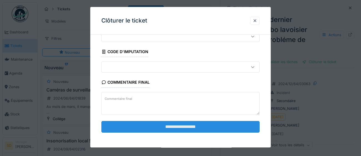
scroll to position [24, 0]
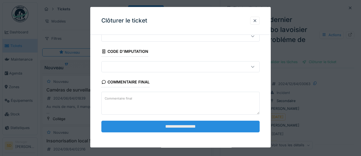
click at [197, 129] on input "**********" at bounding box center [180, 127] width 158 height 12
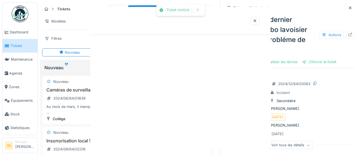
scroll to position [0, 0]
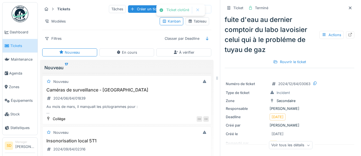
click at [17, 47] on span "Tickets" at bounding box center [22, 45] width 25 height 5
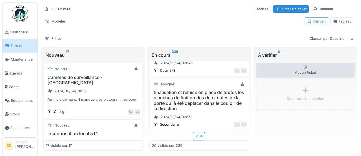
scroll to position [1, 0]
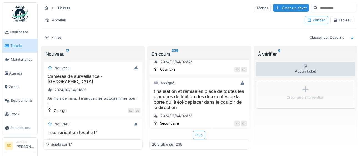
click at [201, 136] on div "Plus" at bounding box center [199, 135] width 12 height 8
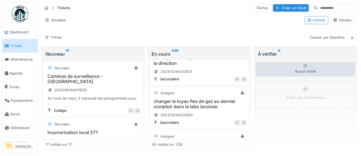
scroll to position [1013, 0]
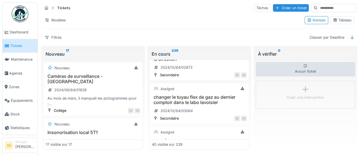
drag, startPoint x: 207, startPoint y: 100, endPoint x: 211, endPoint y: 98, distance: 3.9
click at [207, 100] on h3 "changer le tuyau flex de gaz au dernier comptoir dans le labo lavoisier" at bounding box center [199, 99] width 94 height 11
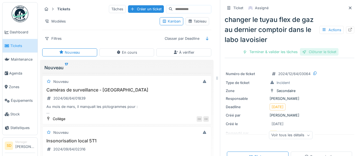
click at [317, 52] on div "Clôturer le ticket" at bounding box center [319, 51] width 39 height 7
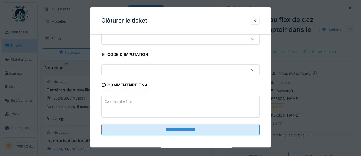
scroll to position [24, 0]
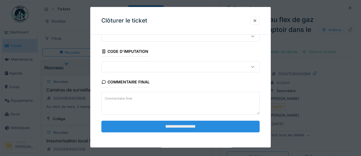
click at [187, 128] on input "**********" at bounding box center [180, 127] width 158 height 12
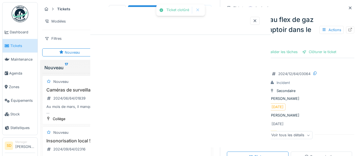
scroll to position [0, 0]
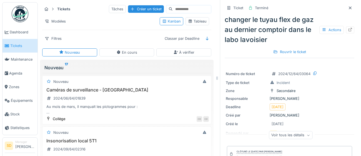
click at [20, 43] on span "Tickets" at bounding box center [22, 45] width 25 height 5
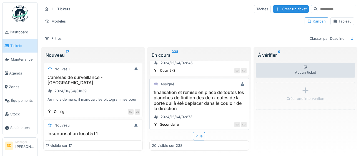
scroll to position [1, 0]
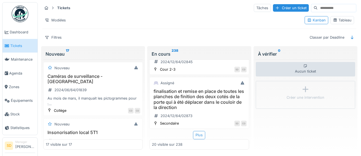
click at [201, 134] on div "Plus" at bounding box center [199, 135] width 12 height 8
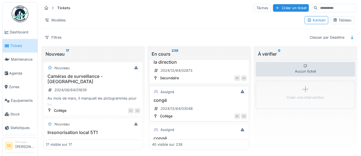
scroll to position [1011, 0]
click at [162, 104] on div "2024/12/64/03048" at bounding box center [173, 107] width 43 height 7
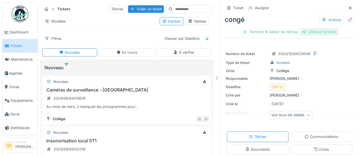
click at [318, 32] on div "Clôturer le ticket" at bounding box center [319, 31] width 39 height 7
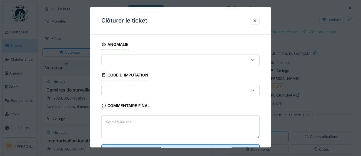
scroll to position [24, 0]
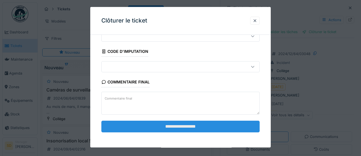
click at [159, 125] on input "**********" at bounding box center [180, 127] width 158 height 12
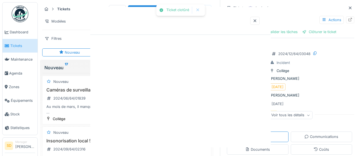
scroll to position [0, 0]
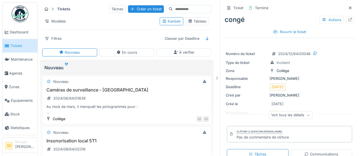
click at [15, 46] on span "Tickets" at bounding box center [22, 45] width 25 height 5
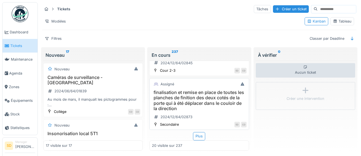
scroll to position [1, 0]
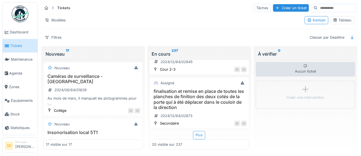
click at [201, 136] on div "Plus" at bounding box center [199, 135] width 12 height 8
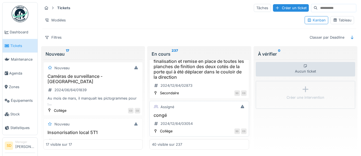
scroll to position [999, 0]
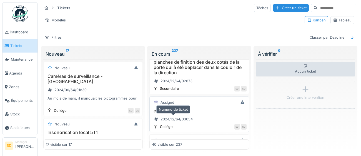
click at [175, 118] on div "2024/12/64/03054" at bounding box center [177, 118] width 32 height 5
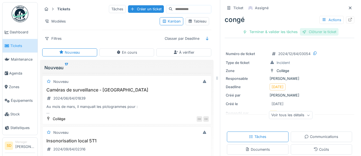
click at [321, 30] on div "Clôturer le ticket" at bounding box center [319, 31] width 39 height 7
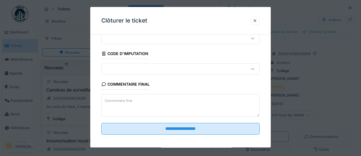
scroll to position [24, 0]
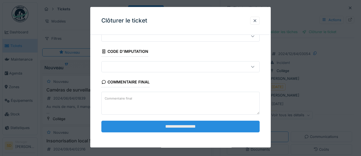
click at [158, 126] on input "**********" at bounding box center [180, 127] width 158 height 12
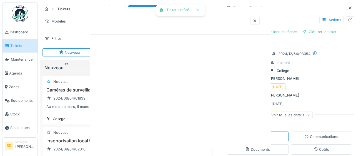
scroll to position [0, 0]
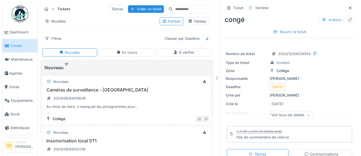
click at [12, 46] on span "Tickets" at bounding box center [22, 45] width 25 height 5
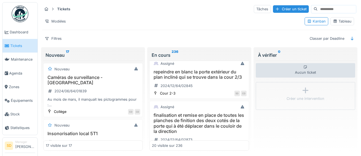
scroll to position [911, 0]
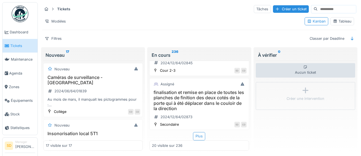
click at [197, 137] on div "Plus" at bounding box center [199, 136] width 12 height 8
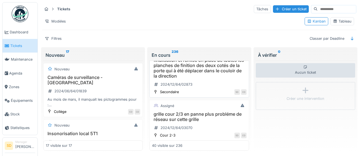
scroll to position [1001, 0]
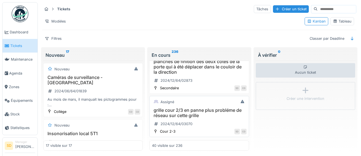
click at [192, 117] on h3 "grille cour 2/3 en panne plus probléme de réseau sur cette grille" at bounding box center [199, 112] width 94 height 11
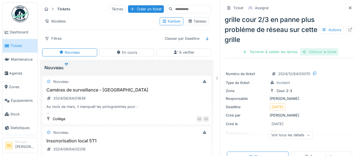
click at [319, 55] on div "Clôturer le ticket" at bounding box center [319, 51] width 39 height 7
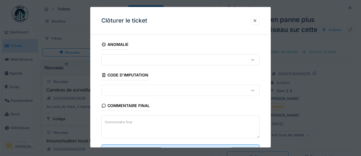
scroll to position [24, 0]
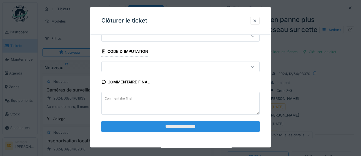
click at [184, 126] on input "**********" at bounding box center [180, 127] width 158 height 12
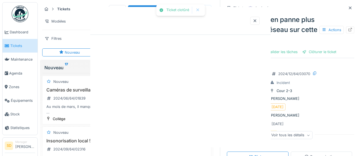
scroll to position [0, 0]
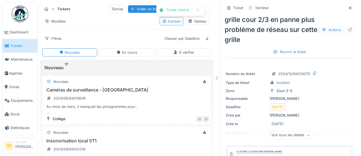
click at [14, 48] on span "Tickets" at bounding box center [22, 45] width 25 height 5
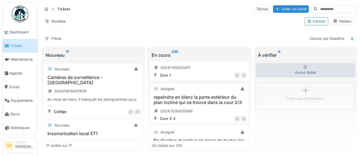
scroll to position [911, 0]
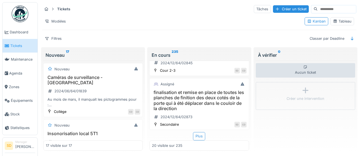
click at [201, 136] on div "Plus" at bounding box center [199, 136] width 12 height 8
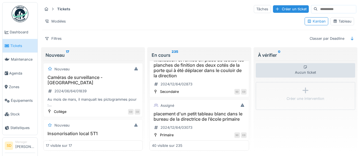
scroll to position [998, 0]
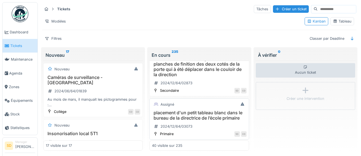
click at [207, 119] on h3 "placement d'un petit tableau blanc dans le bureau de la directrice de l’école p…" at bounding box center [199, 115] width 94 height 11
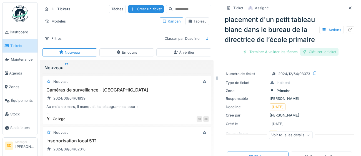
click at [320, 52] on div "Clôturer le ticket" at bounding box center [319, 51] width 39 height 7
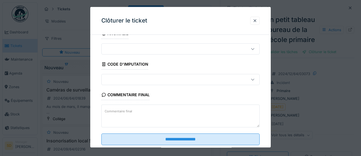
scroll to position [24, 0]
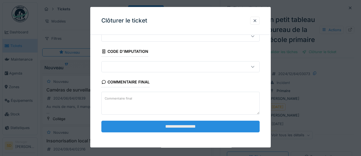
click at [187, 127] on input "**********" at bounding box center [180, 127] width 158 height 12
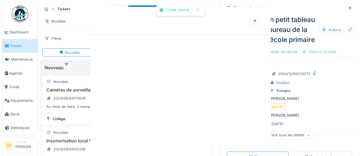
scroll to position [0, 0]
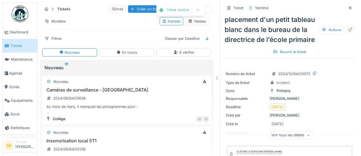
click at [17, 46] on span "Tickets" at bounding box center [22, 45] width 25 height 5
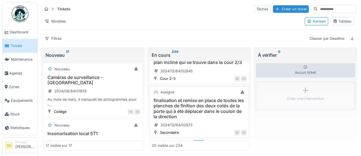
scroll to position [911, 0]
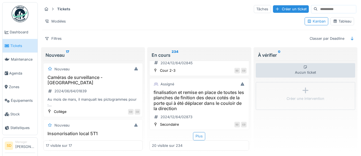
click at [199, 136] on div "Plus" at bounding box center [199, 136] width 12 height 8
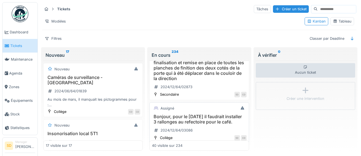
scroll to position [995, 0]
click at [213, 121] on h3 "Bonjour, pour le 6 janvier il faudrait installer 3 rallonges au refectoire pour…" at bounding box center [199, 118] width 94 height 11
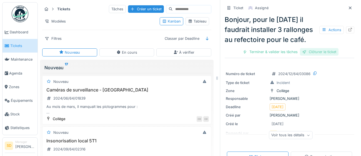
click at [326, 54] on div "Clôturer le ticket" at bounding box center [319, 51] width 39 height 7
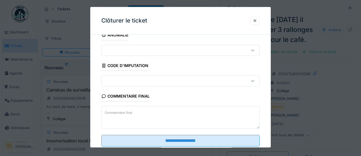
scroll to position [24, 0]
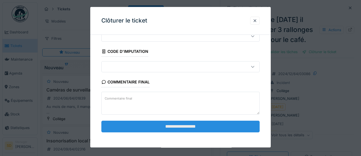
click at [218, 125] on input "**********" at bounding box center [180, 127] width 158 height 12
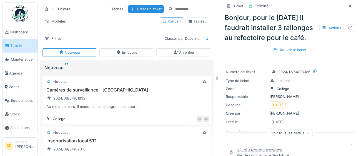
scroll to position [0, 0]
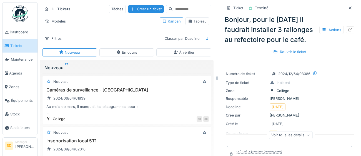
click at [13, 48] on span "Tickets" at bounding box center [22, 45] width 25 height 5
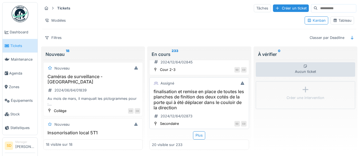
scroll to position [1, 0]
click at [200, 135] on div "Plus" at bounding box center [199, 135] width 12 height 8
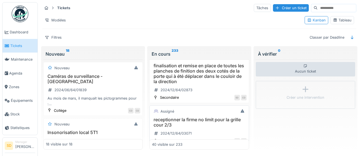
scroll to position [999, 0]
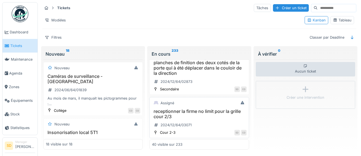
click at [204, 110] on h3 "receptionner la firme no limit pour la grille cour 2/3" at bounding box center [199, 114] width 94 height 11
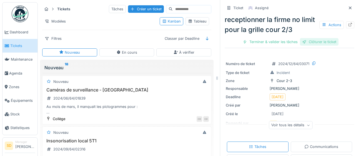
click at [329, 40] on div "Clôturer le ticket" at bounding box center [319, 41] width 39 height 7
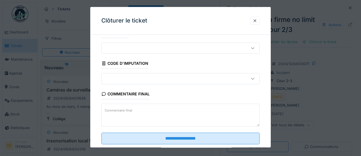
scroll to position [24, 0]
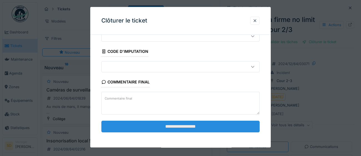
click at [218, 129] on input "**********" at bounding box center [180, 127] width 158 height 12
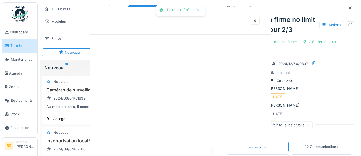
scroll to position [0, 0]
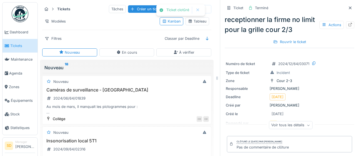
click at [17, 47] on span "Tickets" at bounding box center [22, 45] width 25 height 5
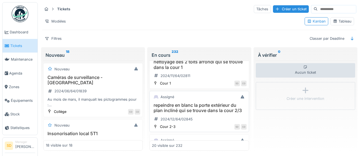
scroll to position [911, 0]
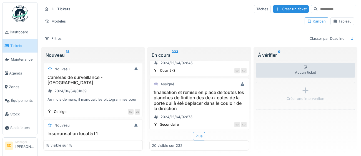
click at [200, 137] on div "Plus" at bounding box center [199, 136] width 12 height 8
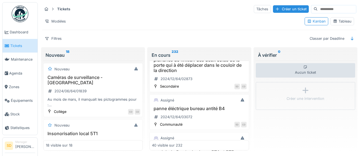
scroll to position [1008, 0]
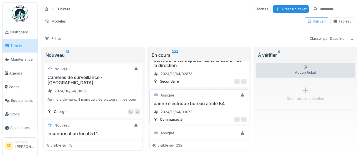
click at [195, 102] on h3 "panne éléctrique bureau antité B4" at bounding box center [199, 103] width 94 height 5
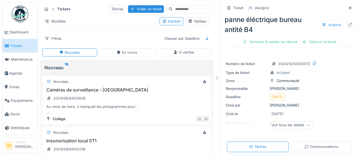
click at [320, 42] on div "Clôturer le ticket" at bounding box center [319, 41] width 39 height 7
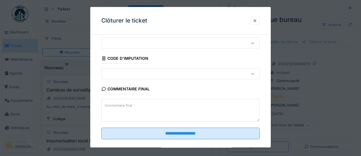
scroll to position [24, 0]
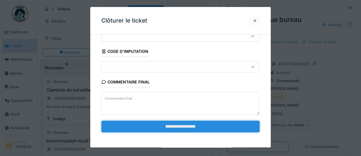
click at [221, 126] on input "**********" at bounding box center [180, 127] width 158 height 12
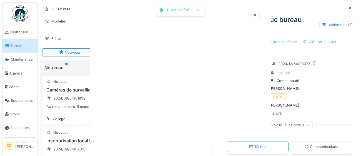
scroll to position [0, 0]
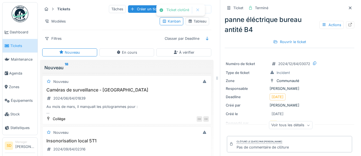
click at [20, 47] on span "Tickets" at bounding box center [22, 45] width 25 height 5
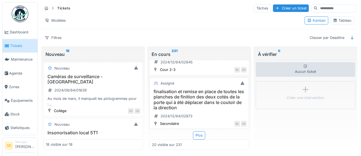
scroll to position [1, 0]
click at [202, 134] on div "Plus" at bounding box center [199, 135] width 12 height 8
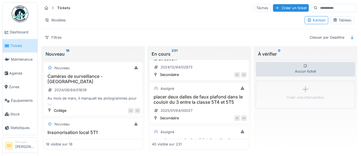
scroll to position [1015, 0]
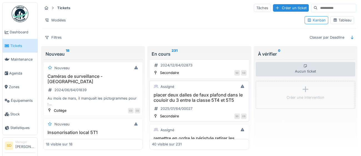
click at [214, 97] on h3 "placer deux dalles de faux plafond dans le couloir du 3 entre la classe 5T4 et …" at bounding box center [199, 97] width 94 height 11
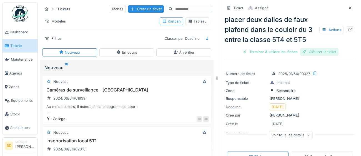
click at [316, 51] on div "Clôturer le ticket" at bounding box center [319, 51] width 39 height 7
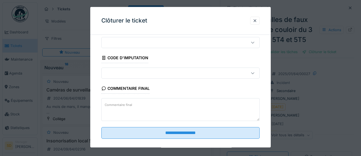
scroll to position [24, 0]
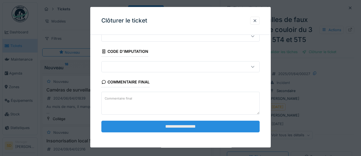
click at [182, 127] on input "**********" at bounding box center [180, 127] width 158 height 12
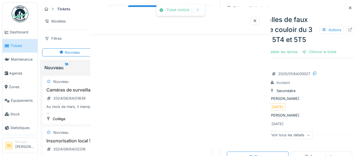
scroll to position [0, 0]
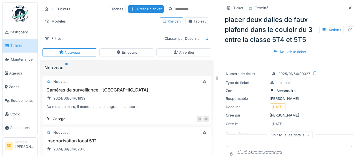
click at [15, 46] on span "Tickets" at bounding box center [22, 45] width 25 height 5
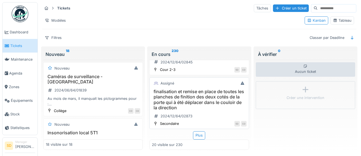
scroll to position [1, 0]
click at [203, 137] on div "Plus" at bounding box center [199, 135] width 12 height 8
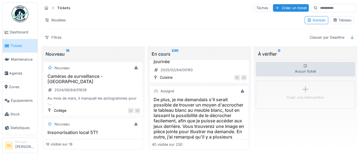
scroll to position [1929, 0]
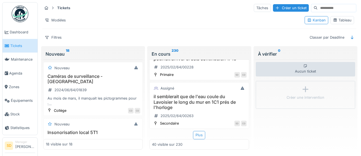
click at [202, 137] on div "Plus" at bounding box center [199, 135] width 12 height 8
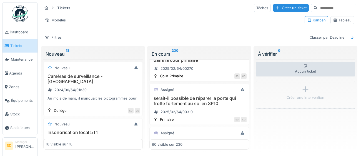
scroll to position [2025, 0]
click at [190, 102] on h3 "serait-il possible de réparer la porte qui frotte fortement au sol en 3P10" at bounding box center [199, 100] width 94 height 11
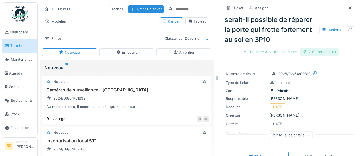
click at [319, 52] on div "Clôturer le ticket" at bounding box center [319, 51] width 39 height 7
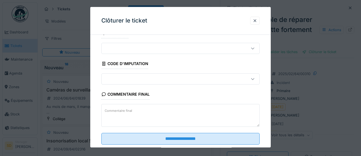
scroll to position [24, 0]
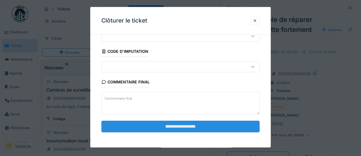
click at [188, 127] on input "**********" at bounding box center [180, 127] width 158 height 12
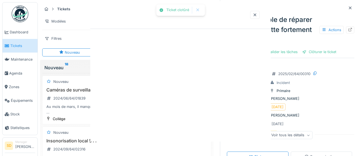
scroll to position [0, 0]
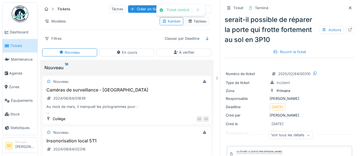
click at [21, 46] on span "Tickets" at bounding box center [22, 45] width 25 height 5
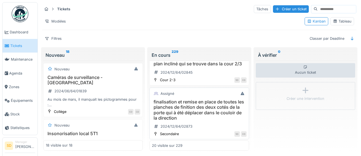
scroll to position [911, 0]
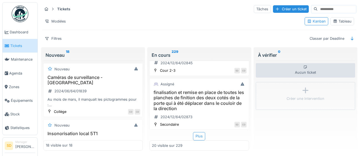
click at [201, 135] on div "Plus" at bounding box center [199, 136] width 12 height 8
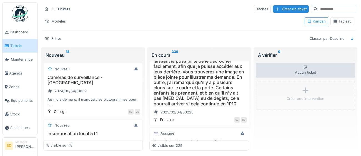
scroll to position [1929, 0]
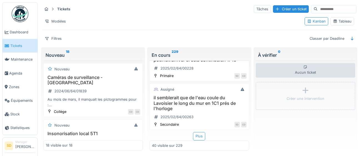
click at [203, 137] on div "Plus" at bounding box center [199, 136] width 12 height 8
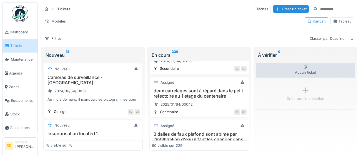
scroll to position [1021, 0]
click at [211, 95] on h3 "deux carrelages sont à réparé dans le petit refectoire au 1 etage du centenaire" at bounding box center [199, 92] width 94 height 11
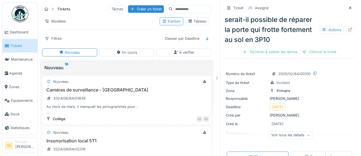
click at [22, 44] on span "Tickets" at bounding box center [22, 45] width 25 height 5
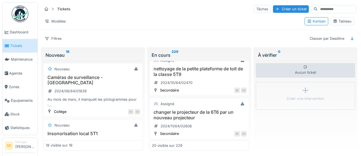
scroll to position [911, 0]
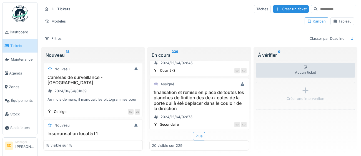
click at [204, 139] on div "Plus" at bounding box center [199, 136] width 12 height 8
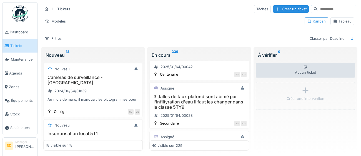
scroll to position [1061, 0]
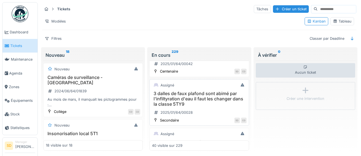
click at [213, 99] on h3 "3 dalles de faux plafond sont abimé par l'infiltyration d'eau il faut les chang…" at bounding box center [199, 99] width 94 height 16
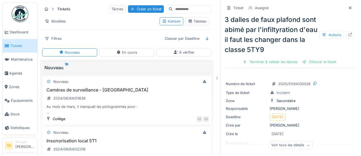
click at [317, 64] on div "Clôturer le ticket" at bounding box center [319, 61] width 39 height 7
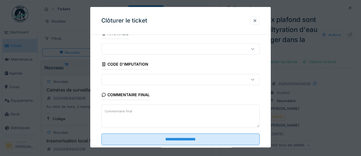
scroll to position [24, 0]
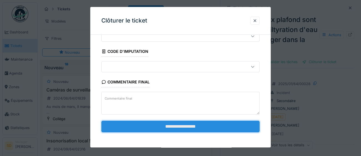
click at [195, 125] on input "**********" at bounding box center [180, 127] width 158 height 12
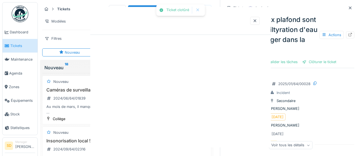
scroll to position [0, 0]
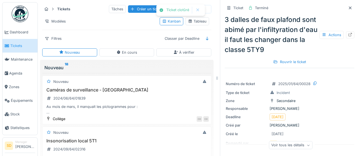
click at [20, 46] on span "Tickets" at bounding box center [22, 45] width 25 height 5
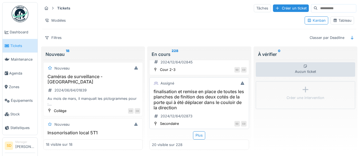
scroll to position [1, 0]
